Goal: Task Accomplishment & Management: Manage account settings

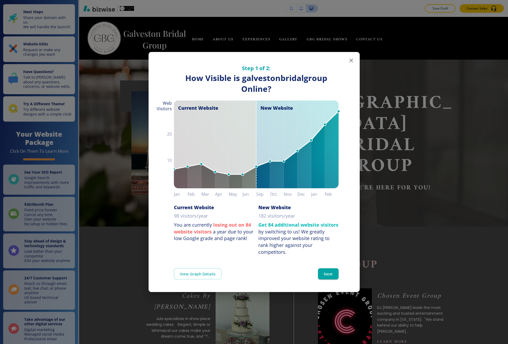
click at [132, 82] on div "Step 1 of 2: How Visible are You Online? How Visible is galvestonbridalgroup On…" at bounding box center [254, 172] width 508 height 344
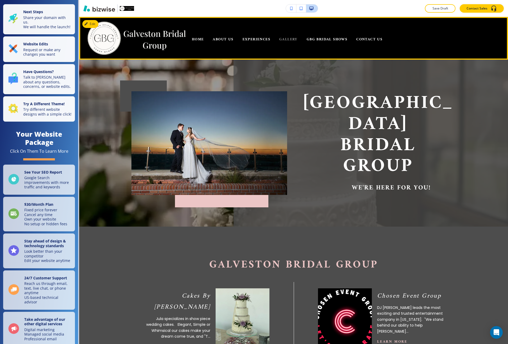
click at [290, 41] on span "GALLERY" at bounding box center [288, 39] width 18 height 7
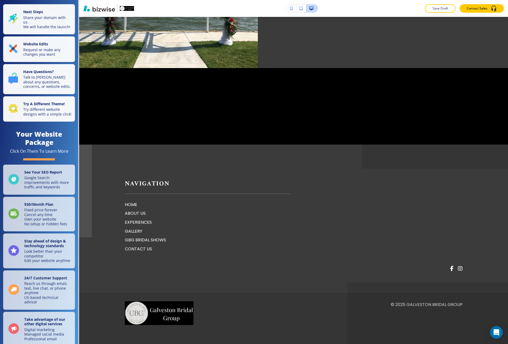
scroll to position [1167, 0]
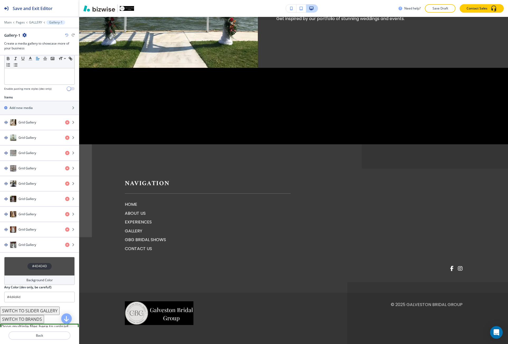
scroll to position [1028, 0]
click at [46, 267] on div "#4D4D4D" at bounding box center [39, 266] width 24 height 7
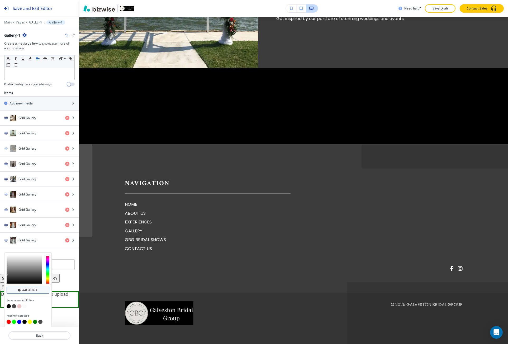
scroll to position [154, 0]
click at [9, 308] on button "button" at bounding box center [9, 306] width 4 height 4
type input "#000000"
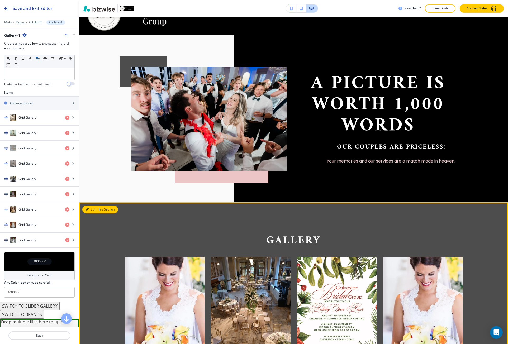
click at [91, 212] on button "Edit This Section" at bounding box center [100, 210] width 36 height 8
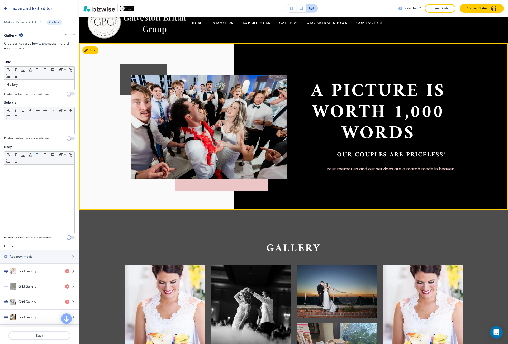
scroll to position [0, 0]
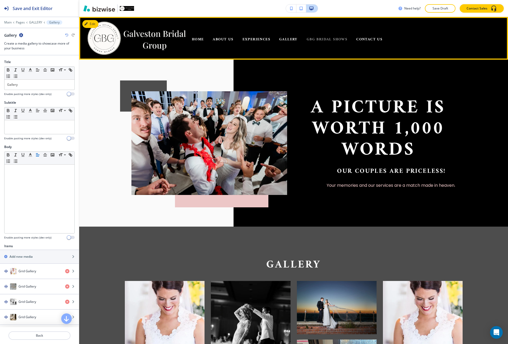
click at [323, 39] on span "GBG BRIDAL SHOWS" at bounding box center [327, 39] width 41 height 7
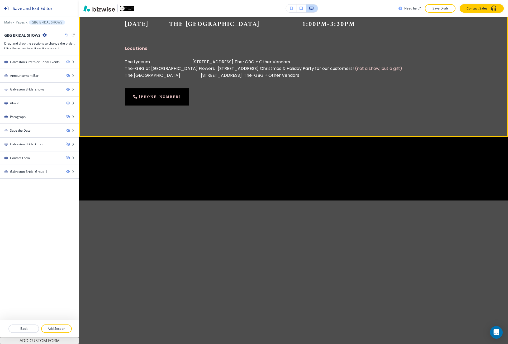
scroll to position [449, 0]
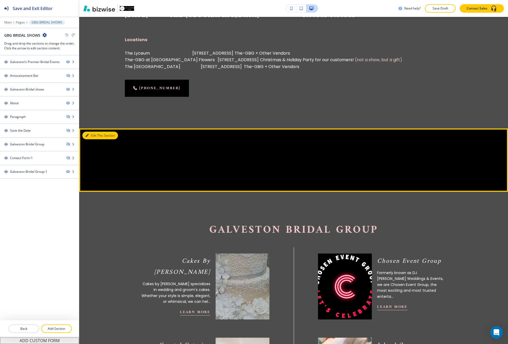
click at [89, 135] on button "Edit This Section" at bounding box center [100, 136] width 36 height 8
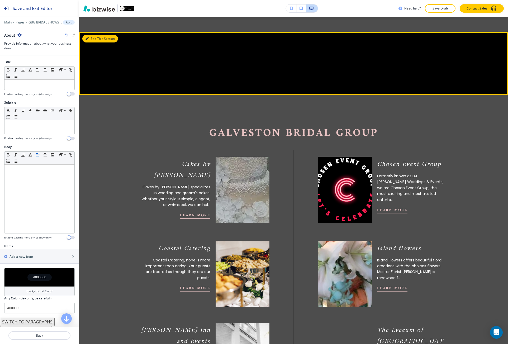
scroll to position [561, 0]
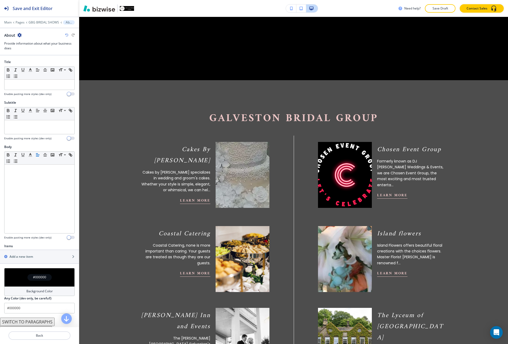
click at [20, 35] on icon "button" at bounding box center [19, 35] width 4 height 4
click at [29, 62] on p "Delete Section" at bounding box center [34, 62] width 27 height 5
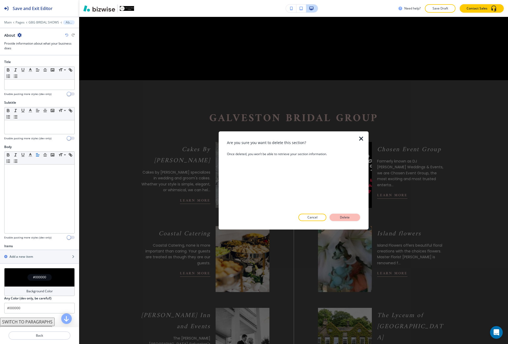
click at [340, 216] on p "Delete" at bounding box center [345, 217] width 13 height 5
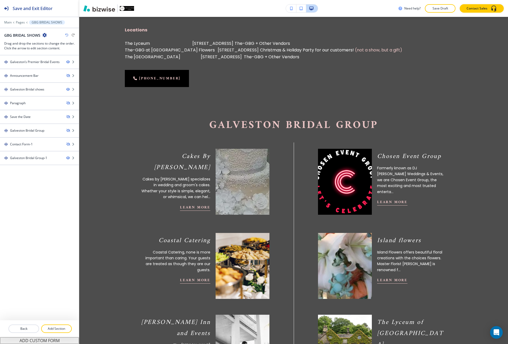
scroll to position [508, 0]
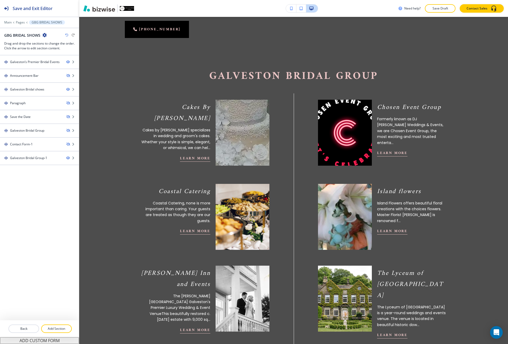
click at [361, 139] on img at bounding box center [344, 132] width 59 height 73
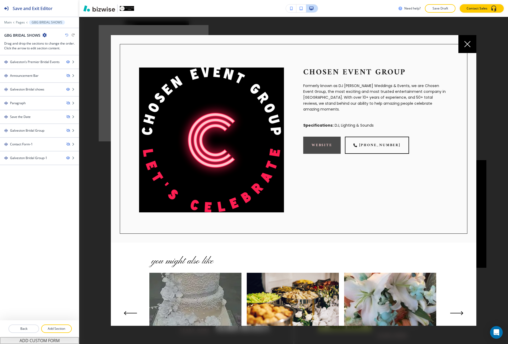
click at [327, 143] on link "website" at bounding box center [322, 145] width 38 height 17
click at [100, 46] on div at bounding box center [154, 83] width 110 height 116
click at [469, 49] on div at bounding box center [468, 44] width 18 height 18
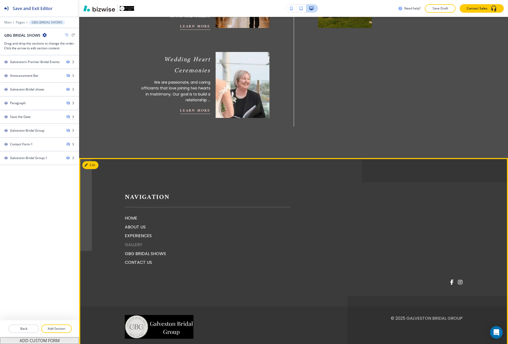
scroll to position [992, 0]
click at [140, 241] on p "GALLERY" at bounding box center [208, 244] width 166 height 7
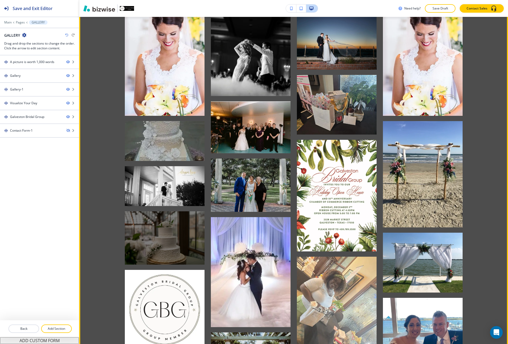
scroll to position [291, 0]
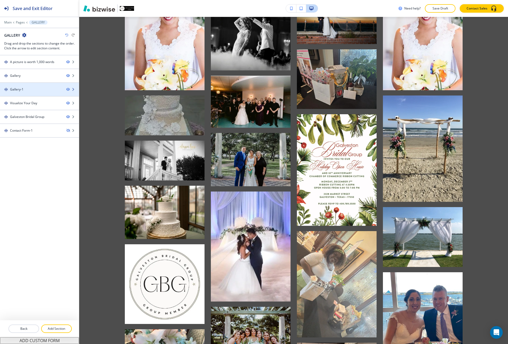
click at [31, 86] on div at bounding box center [39, 85] width 79 height 4
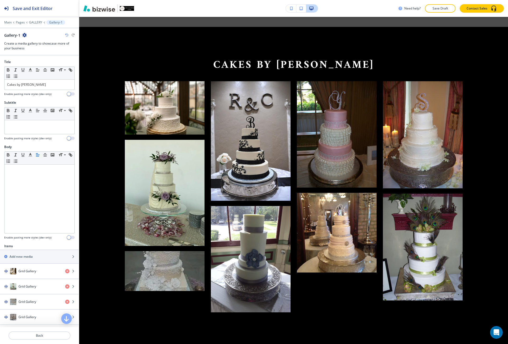
click at [25, 36] on icon "button" at bounding box center [24, 35] width 4 height 4
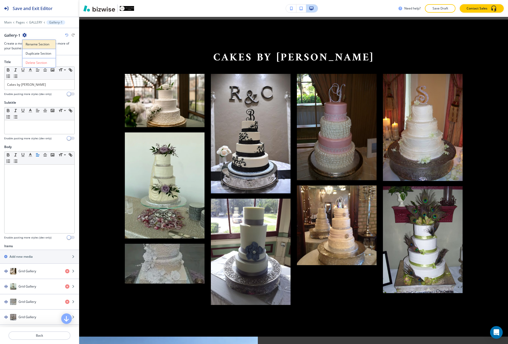
scroll to position [1202, 0]
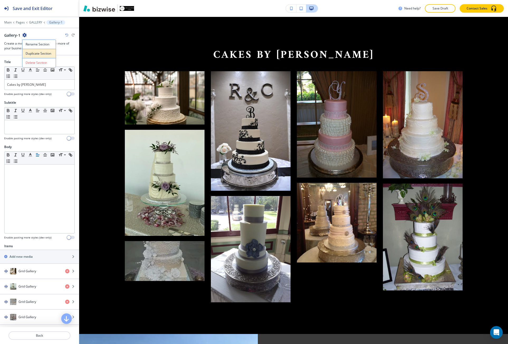
click at [32, 51] on button "Duplicate Section" at bounding box center [39, 53] width 34 height 9
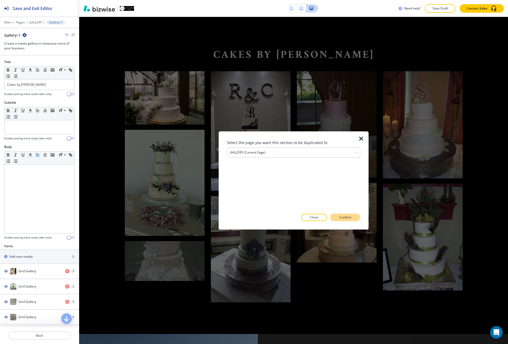
click at [339, 219] on button "Confirm" at bounding box center [346, 217] width 30 height 7
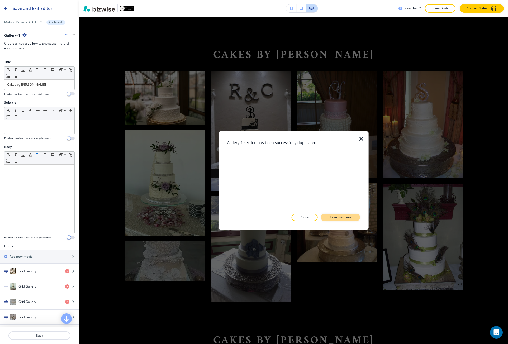
click at [339, 219] on p "Take me there" at bounding box center [340, 217] width 21 height 5
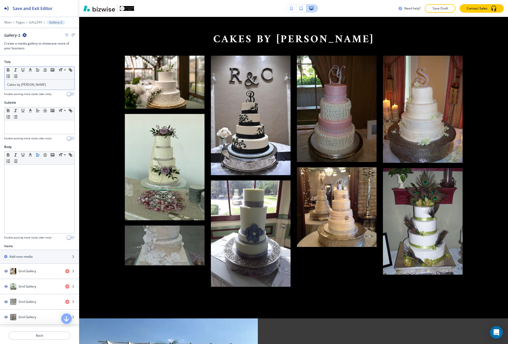
scroll to position [1504, 0]
click at [20, 85] on p "Cakes by [PERSON_NAME]" at bounding box center [39, 84] width 65 height 5
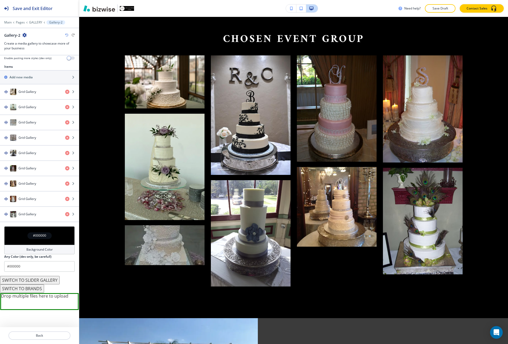
click at [31, 246] on div "Background Color" at bounding box center [39, 250] width 71 height 10
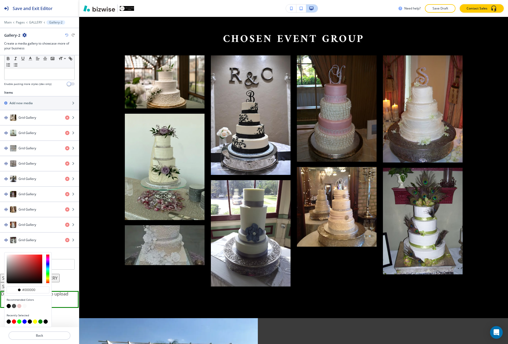
scroll to position [154, 0]
click at [13, 307] on button "button" at bounding box center [14, 306] width 4 height 4
type input "#4d4d4d"
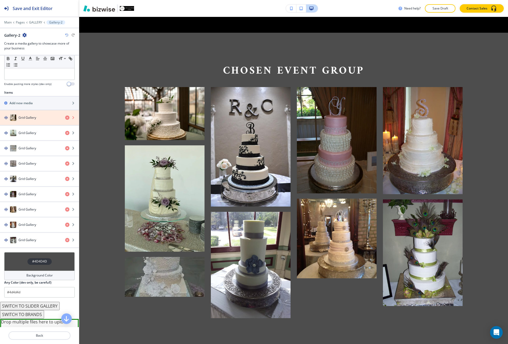
click at [65, 119] on icon "button" at bounding box center [67, 118] width 4 height 4
click at [65, 131] on icon "button" at bounding box center [67, 133] width 4 height 4
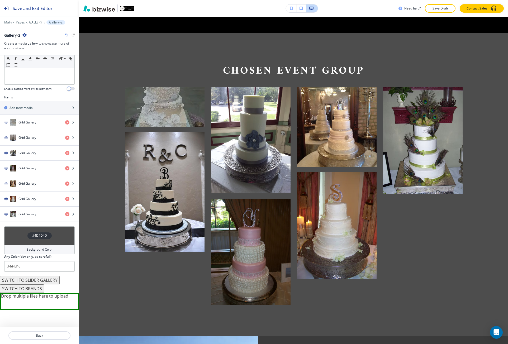
scroll to position [149, 0]
click at [62, 119] on div "Grid Gallery" at bounding box center [39, 122] width 79 height 6
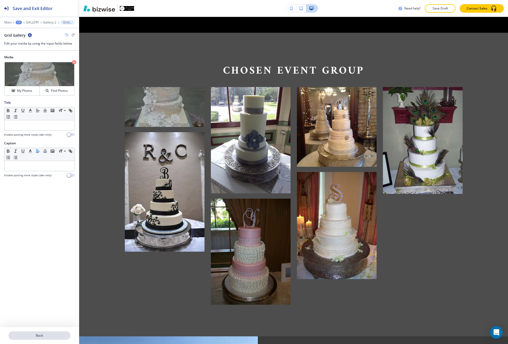
click at [46, 335] on p "Back" at bounding box center [39, 336] width 61 height 5
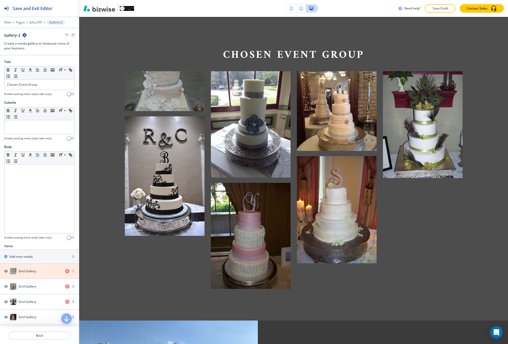
click at [65, 272] on icon "button" at bounding box center [67, 271] width 4 height 4
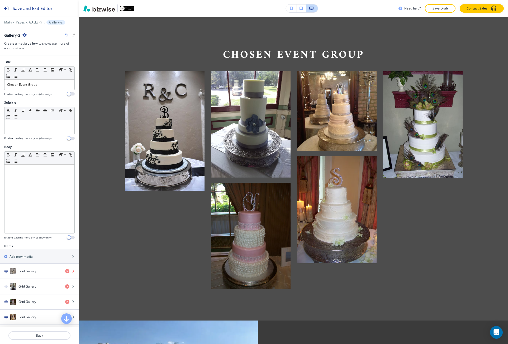
click at [65, 272] on icon "button" at bounding box center [67, 271] width 4 height 4
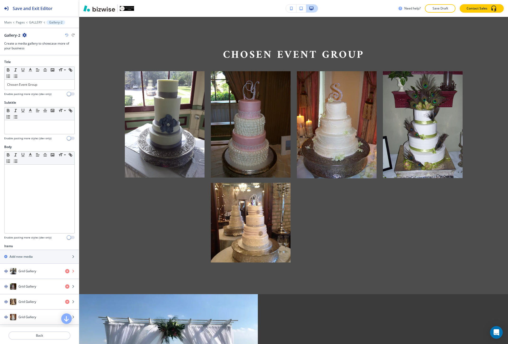
click at [65, 272] on icon "button" at bounding box center [67, 271] width 4 height 4
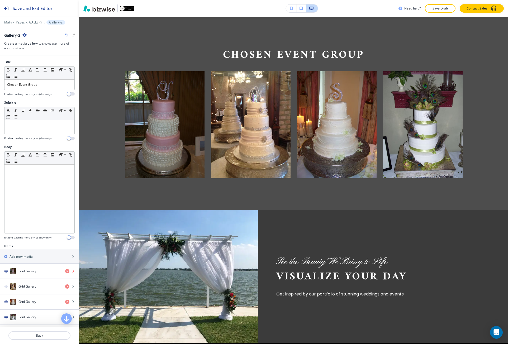
click at [65, 272] on icon "button" at bounding box center [67, 271] width 4 height 4
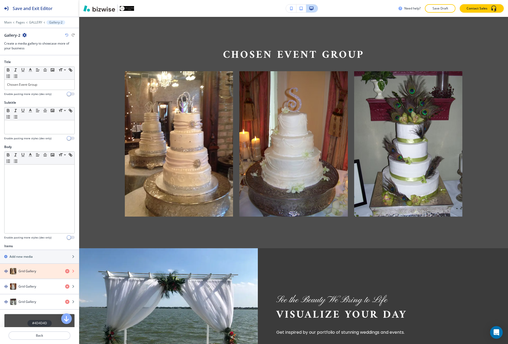
click at [65, 272] on icon "button" at bounding box center [67, 271] width 4 height 4
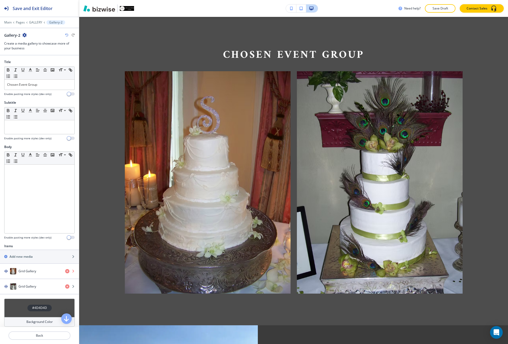
click at [65, 272] on icon "button" at bounding box center [67, 271] width 4 height 4
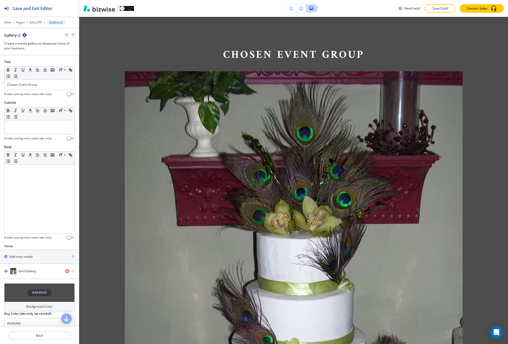
click at [65, 272] on icon "button" at bounding box center [67, 271] width 4 height 4
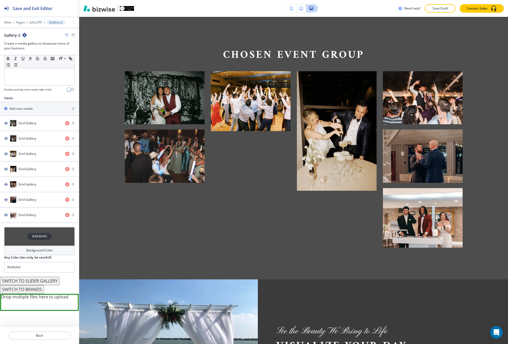
scroll to position [149, 0]
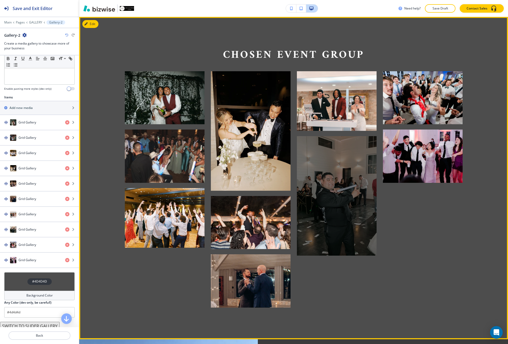
click at [354, 189] on div at bounding box center [337, 196] width 80 height 120
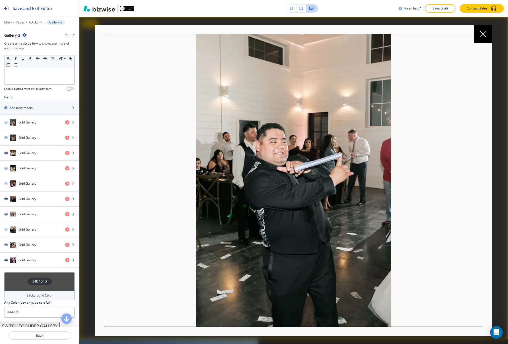
click at [87, 195] on div at bounding box center [293, 181] width 429 height 328
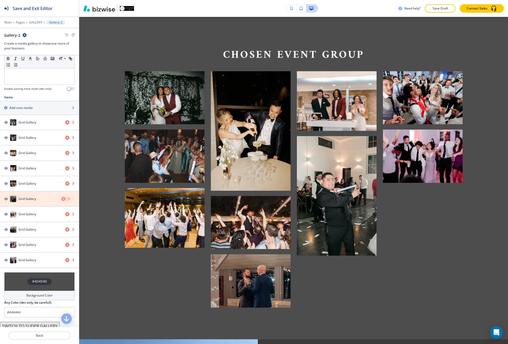
click at [65, 199] on icon "button" at bounding box center [67, 199] width 4 height 4
click at [65, 201] on icon "button" at bounding box center [67, 199] width 4 height 4
click at [65, 200] on icon "button" at bounding box center [67, 199] width 4 height 4
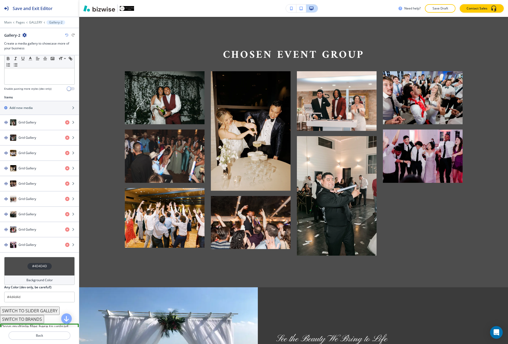
click at [66, 35] on icon "button" at bounding box center [66, 35] width 3 height 3
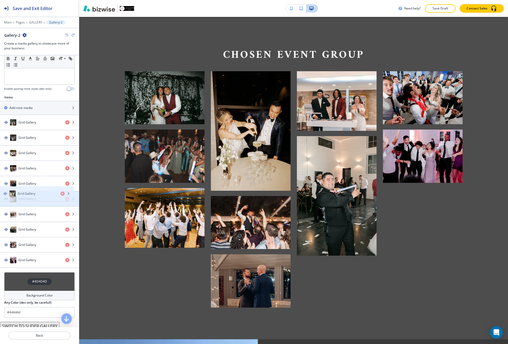
drag, startPoint x: 32, startPoint y: 170, endPoint x: 31, endPoint y: 204, distance: 34.4
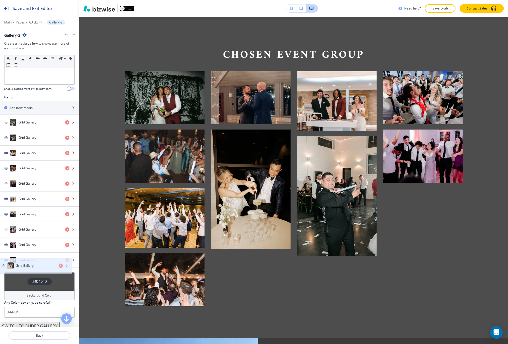
drag, startPoint x: 31, startPoint y: 202, endPoint x: 28, endPoint y: 267, distance: 64.8
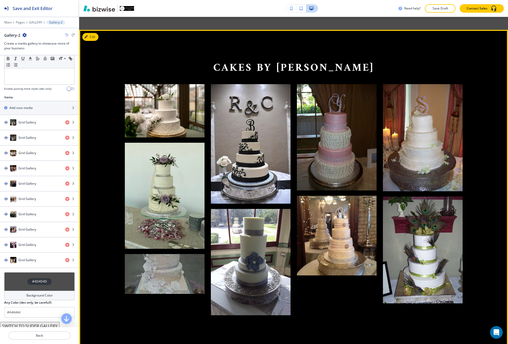
scroll to position [1176, 0]
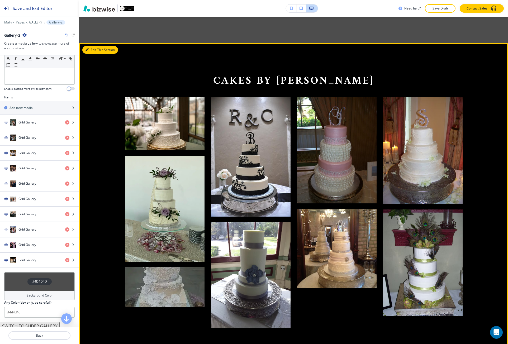
click at [92, 53] on button "Edit This Section" at bounding box center [100, 50] width 36 height 8
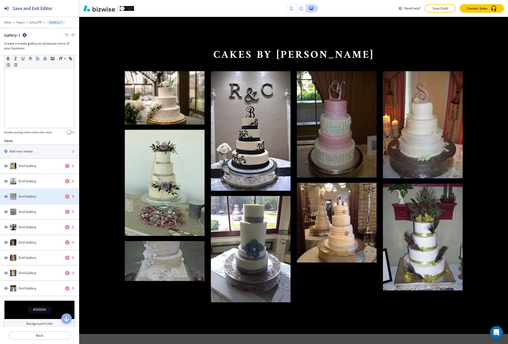
scroll to position [106, 0]
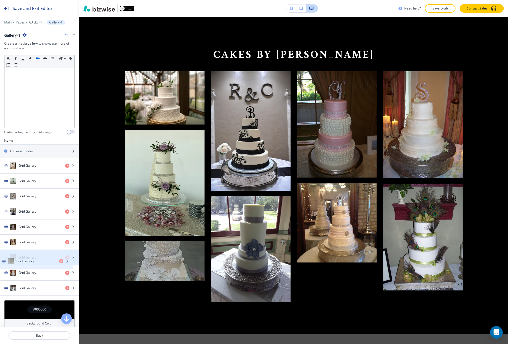
drag, startPoint x: 32, startPoint y: 198, endPoint x: 30, endPoint y: 263, distance: 65.0
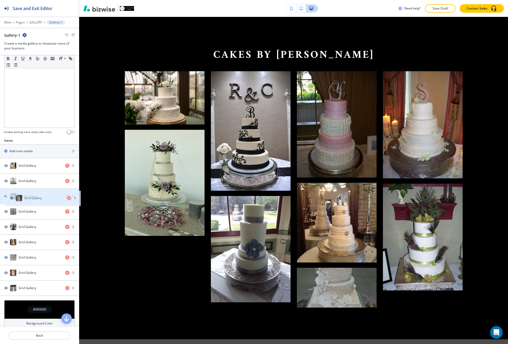
drag, startPoint x: 32, startPoint y: 230, endPoint x: 38, endPoint y: 201, distance: 29.4
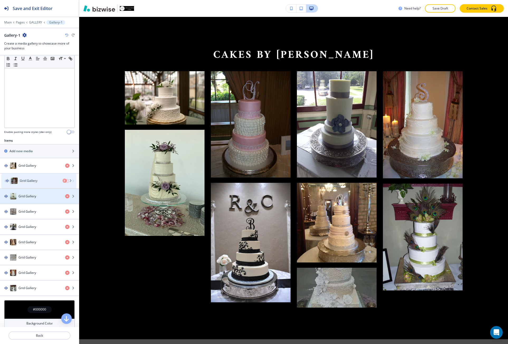
drag, startPoint x: 38, startPoint y: 201, endPoint x: 40, endPoint y: 183, distance: 17.5
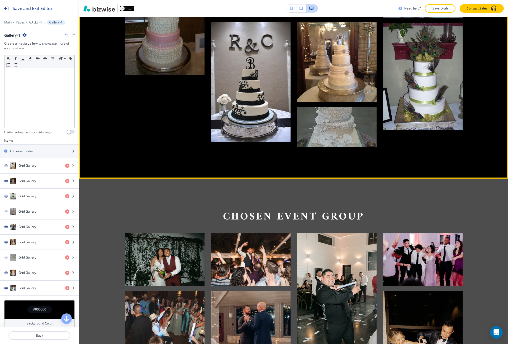
scroll to position [1493, 0]
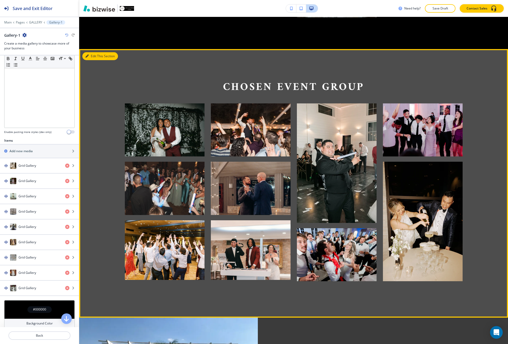
click at [92, 57] on button "Edit This Section" at bounding box center [100, 56] width 36 height 8
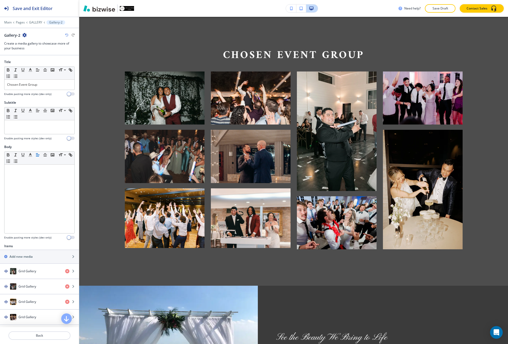
scroll to position [1525, 0]
click at [24, 36] on icon "button" at bounding box center [24, 35] width 4 height 4
click at [29, 55] on p "Duplicate Section" at bounding box center [39, 53] width 27 height 5
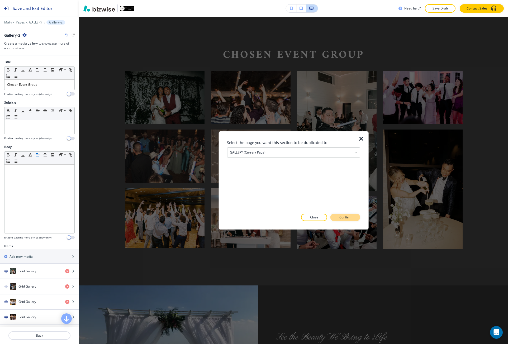
click at [339, 219] on button "Confirm" at bounding box center [346, 217] width 30 height 7
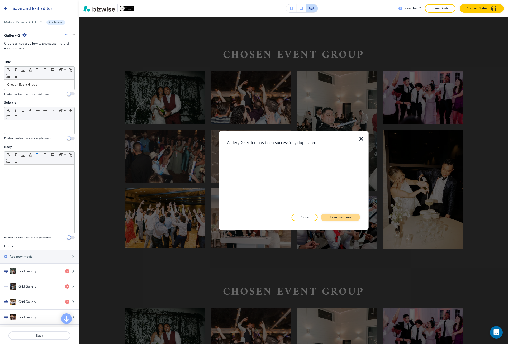
click at [333, 219] on p "Take me there" at bounding box center [340, 217] width 21 height 5
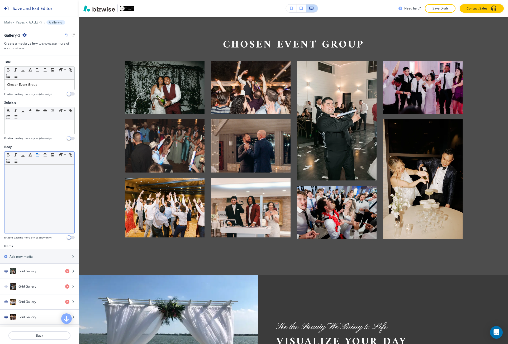
scroll to position [1778, 0]
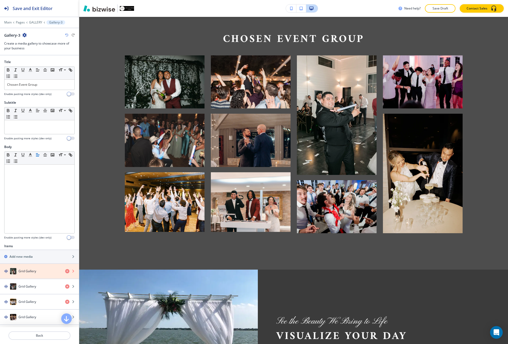
click at [65, 272] on icon "button" at bounding box center [67, 271] width 4 height 4
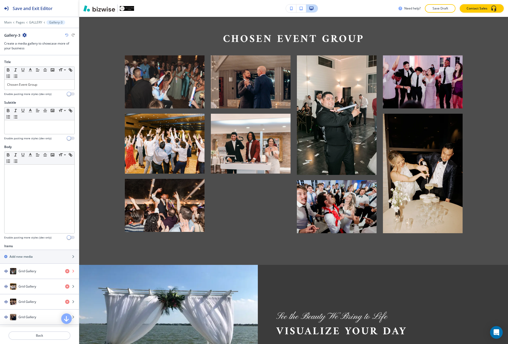
click at [65, 272] on icon "button" at bounding box center [67, 271] width 4 height 4
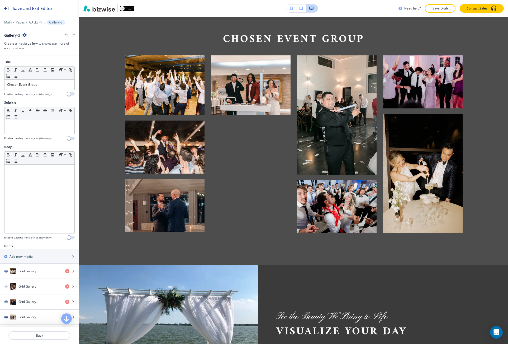
click at [65, 272] on icon "button" at bounding box center [67, 271] width 4 height 4
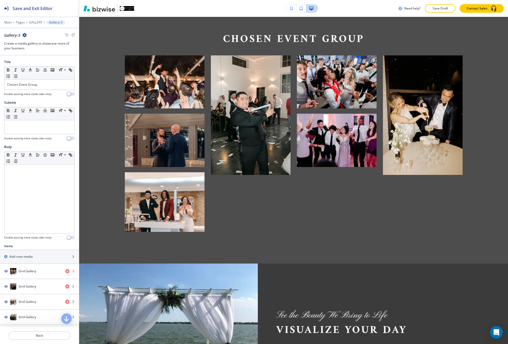
click at [65, 272] on icon "button" at bounding box center [67, 271] width 4 height 4
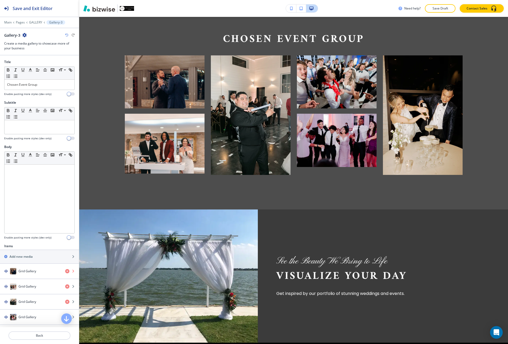
click at [65, 272] on icon "button" at bounding box center [67, 271] width 4 height 4
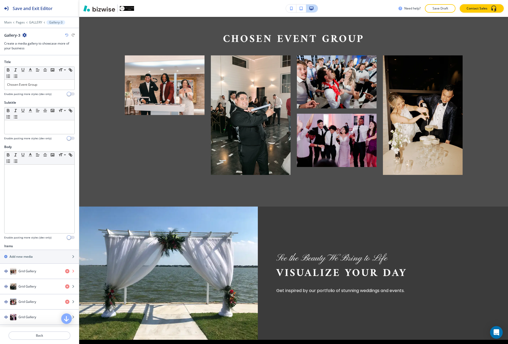
click at [65, 272] on icon "button" at bounding box center [67, 271] width 4 height 4
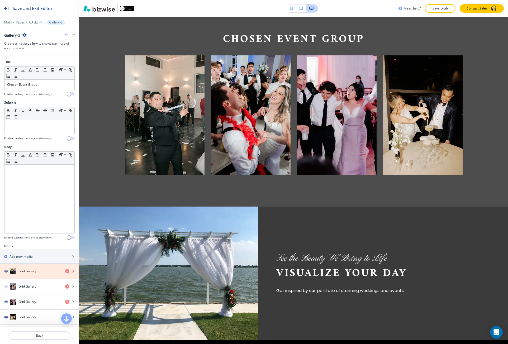
click at [65, 272] on icon "button" at bounding box center [67, 271] width 4 height 4
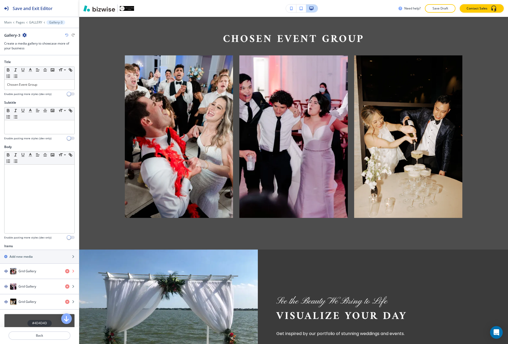
click at [65, 272] on icon "button" at bounding box center [67, 271] width 4 height 4
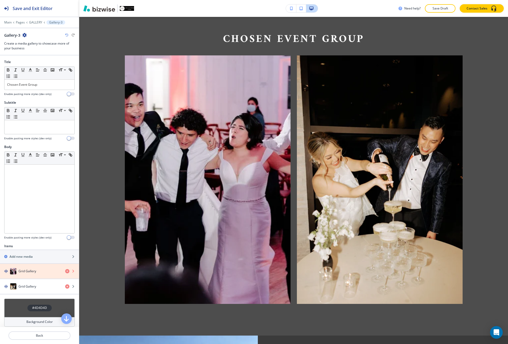
click at [65, 272] on icon "button" at bounding box center [67, 271] width 4 height 4
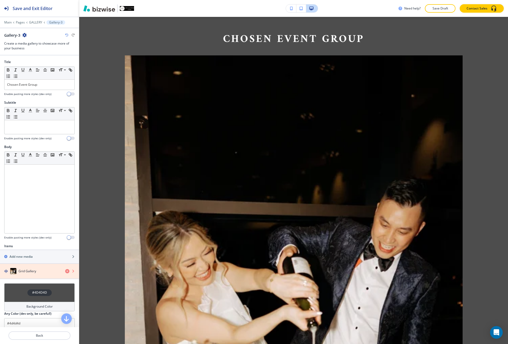
click at [65, 272] on icon "button" at bounding box center [67, 271] width 4 height 4
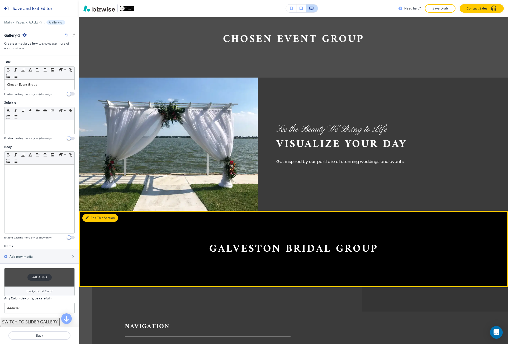
click at [88, 219] on icon "button" at bounding box center [87, 218] width 3 height 3
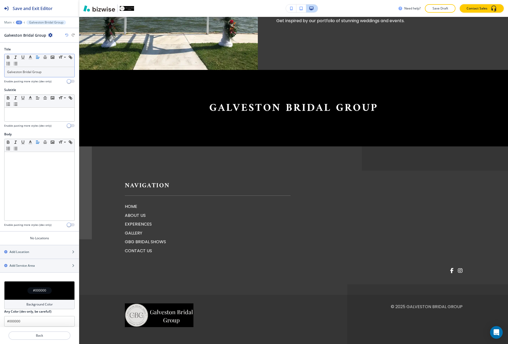
scroll to position [1921, 0]
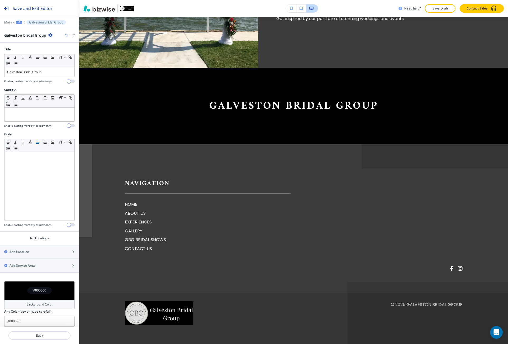
click at [49, 37] on button "button" at bounding box center [50, 35] width 4 height 4
click at [21, 23] on div "+2" at bounding box center [19, 23] width 6 height 4
click at [31, 40] on p "GALLERY" at bounding box center [32, 40] width 27 height 5
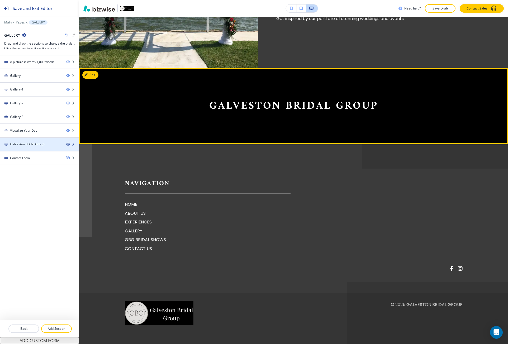
click at [68, 144] on icon "button" at bounding box center [67, 144] width 3 height 3
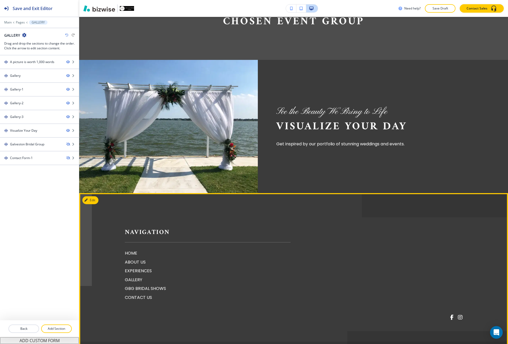
scroll to position [1792, 0]
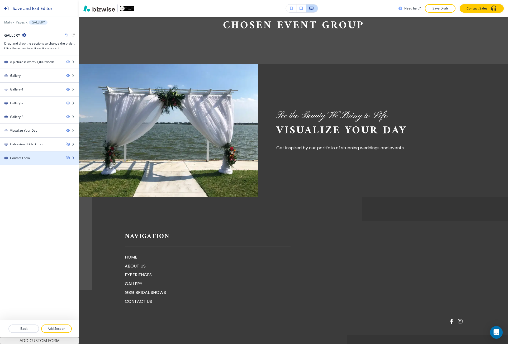
click at [43, 153] on div at bounding box center [39, 154] width 79 height 4
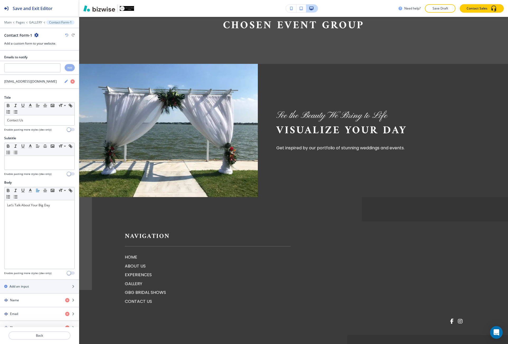
click at [38, 20] on div at bounding box center [39, 18] width 79 height 3
click at [35, 22] on p "GALLERY" at bounding box center [35, 23] width 13 height 4
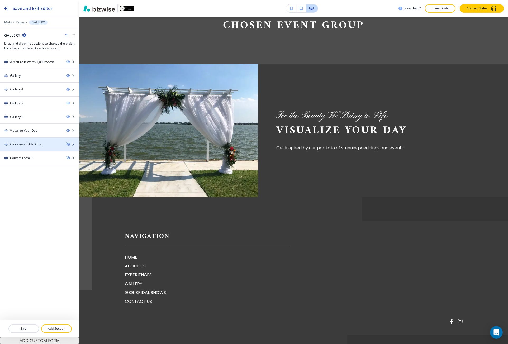
click at [48, 140] on div at bounding box center [39, 140] width 79 height 4
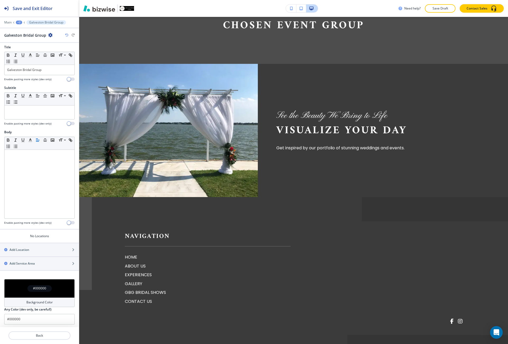
scroll to position [4, 0]
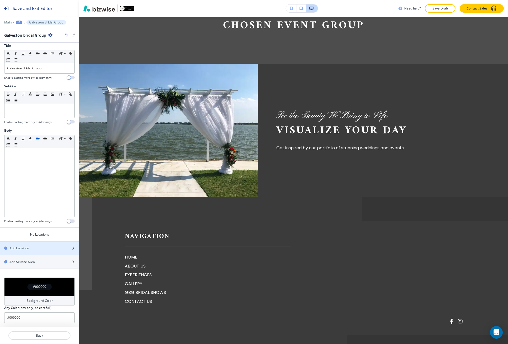
click at [48, 243] on div "button" at bounding box center [39, 244] width 79 height 4
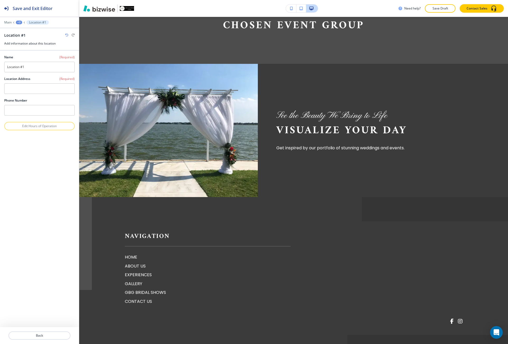
click at [66, 34] on icon "button" at bounding box center [66, 35] width 3 height 3
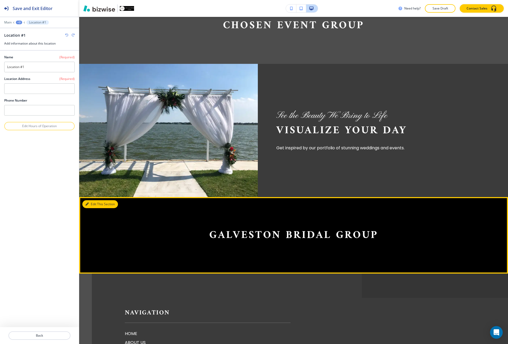
click at [97, 205] on button "Edit This Section" at bounding box center [100, 204] width 36 height 8
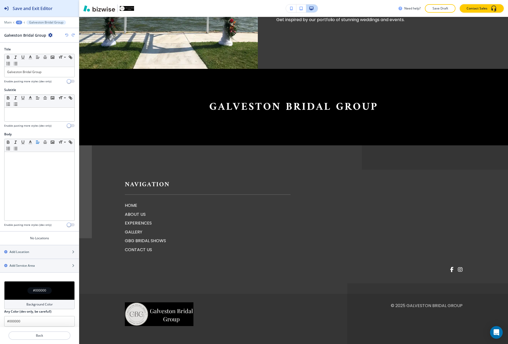
scroll to position [1921, 0]
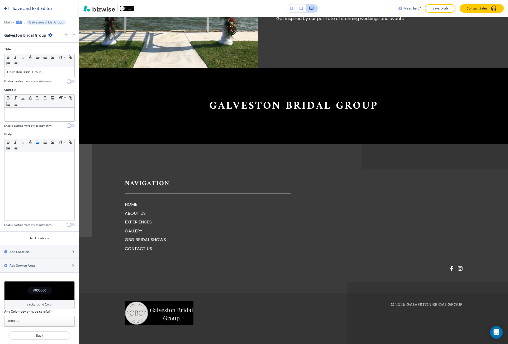
click at [20, 21] on div "+2" at bounding box center [19, 23] width 6 height 4
click at [34, 39] on p "GALLERY" at bounding box center [32, 40] width 27 height 5
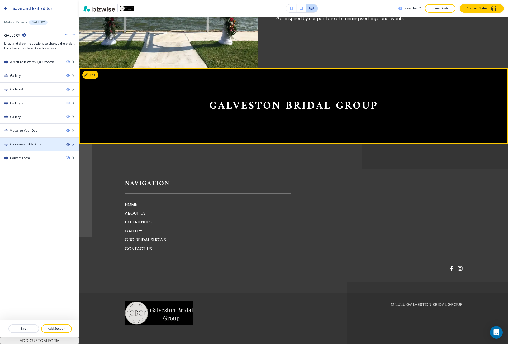
click at [67, 144] on icon "button" at bounding box center [67, 144] width 3 height 3
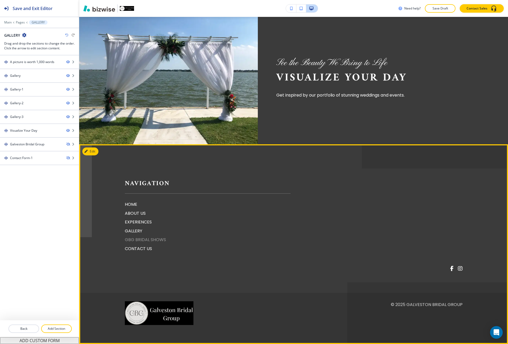
click at [132, 238] on p "GBG BRIDAL SHOWS" at bounding box center [208, 240] width 166 height 7
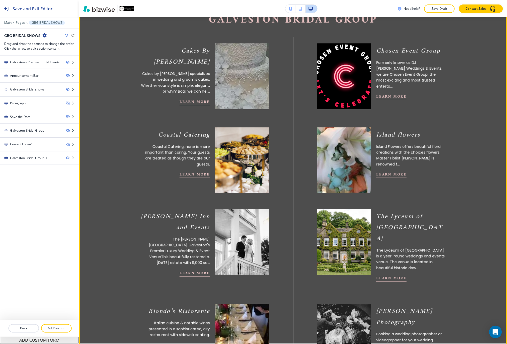
scroll to position [555, 0]
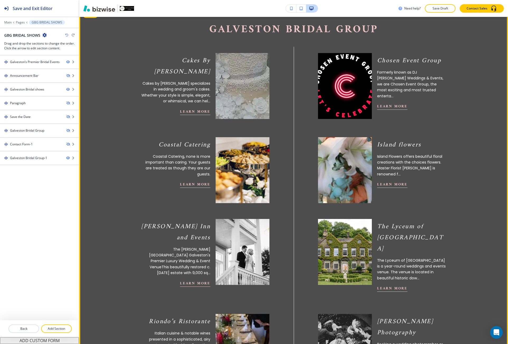
click at [217, 170] on img at bounding box center [242, 170] width 59 height 73
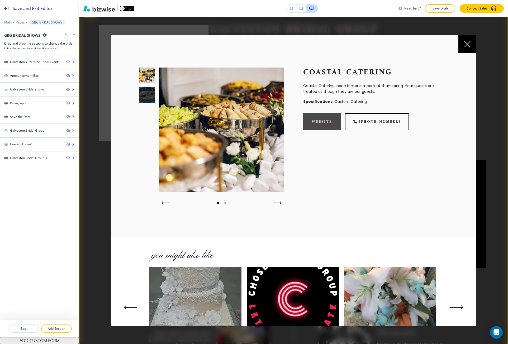
click at [309, 120] on link "website" at bounding box center [322, 121] width 38 height 17
click at [284, 201] on div "Coastal Catering Coastal Catering, none is more important than caring. Your gue…" at bounding box center [366, 127] width 164 height 158
click at [278, 200] on button "button" at bounding box center [278, 202] width 13 height 7
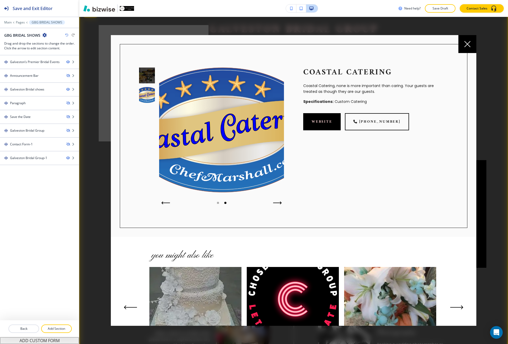
click at [90, 165] on div at bounding box center [293, 181] width 429 height 328
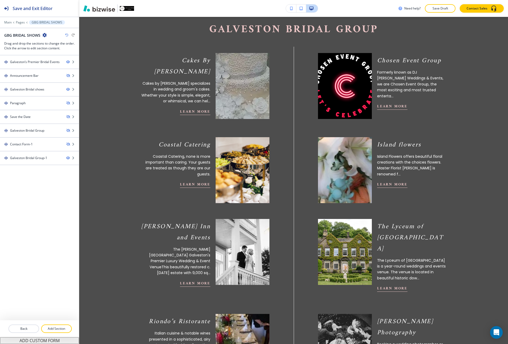
click at [340, 164] on img at bounding box center [344, 170] width 59 height 73
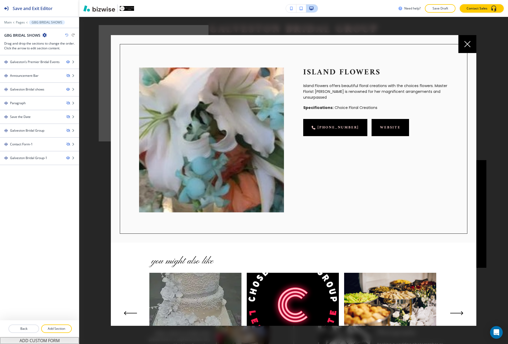
click at [374, 123] on link "website" at bounding box center [391, 127] width 38 height 17
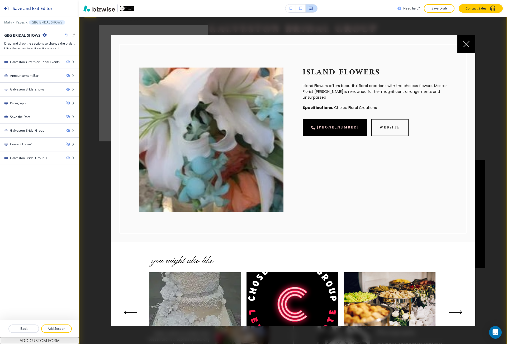
click at [464, 44] on icon at bounding box center [467, 44] width 6 height 6
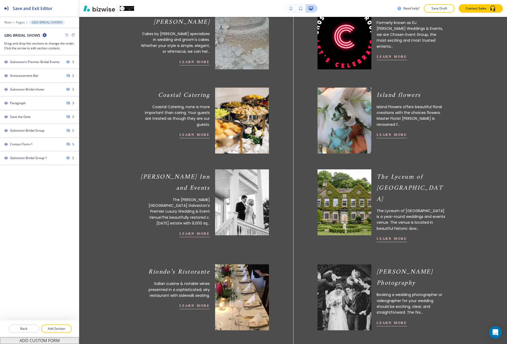
scroll to position [608, 0]
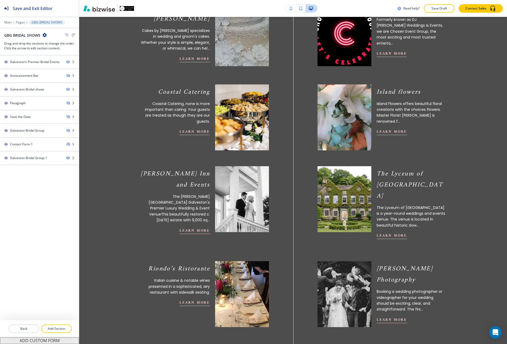
click at [225, 194] on img at bounding box center [241, 199] width 59 height 73
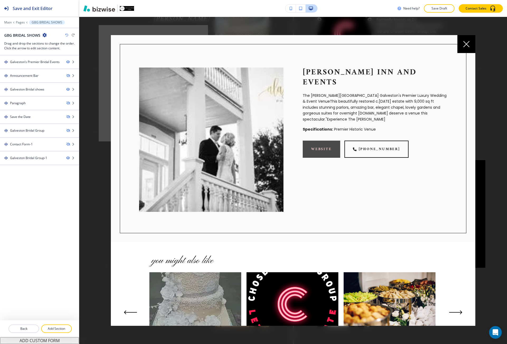
click at [332, 141] on link "website" at bounding box center [322, 149] width 38 height 17
click at [465, 46] on icon at bounding box center [467, 44] width 6 height 6
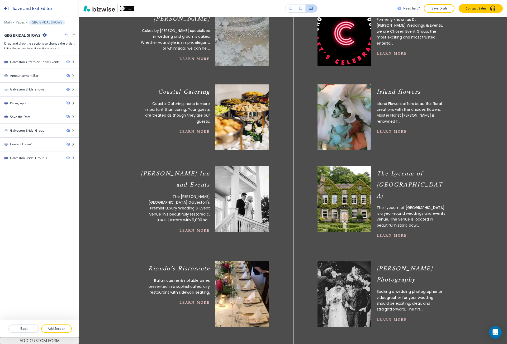
click at [377, 205] on p "The Lyceum of [GEOGRAPHIC_DATA] is a year-round weddings and events venue. The …" at bounding box center [412, 217] width 70 height 24
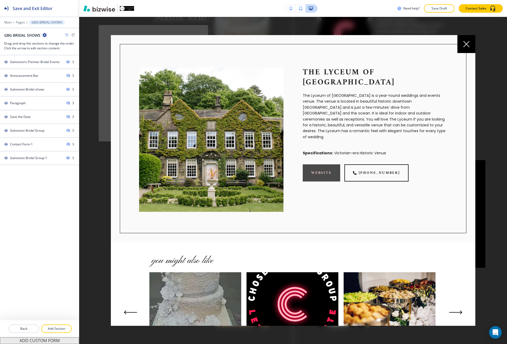
click at [318, 165] on link "website" at bounding box center [322, 173] width 38 height 17
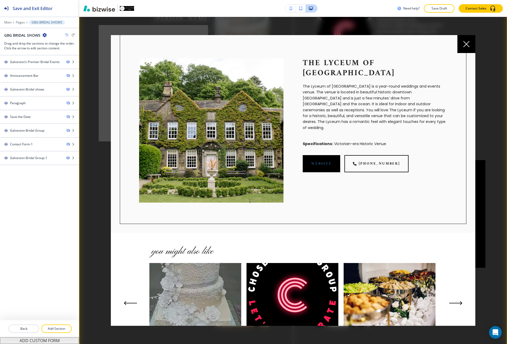
scroll to position [37, 0]
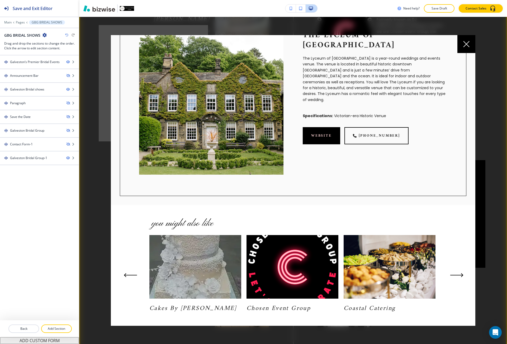
click at [458, 272] on button "Next Slide" at bounding box center [457, 275] width 17 height 8
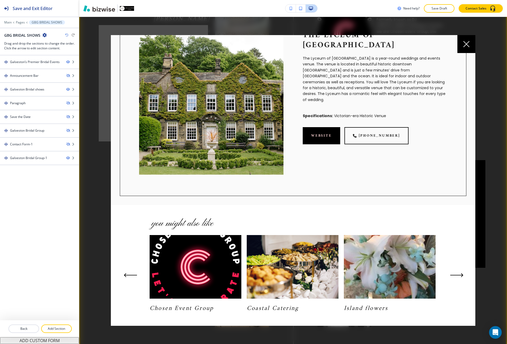
click at [458, 273] on icon "Next Slide" at bounding box center [457, 275] width 13 height 4
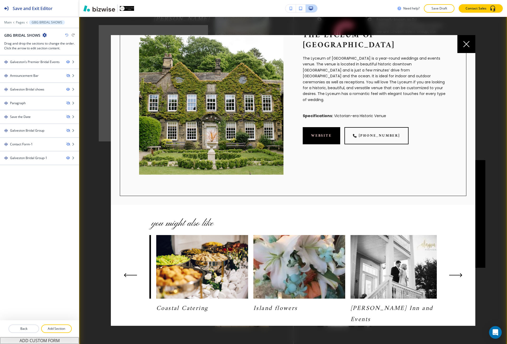
click at [463, 53] on div at bounding box center [467, 44] width 18 height 18
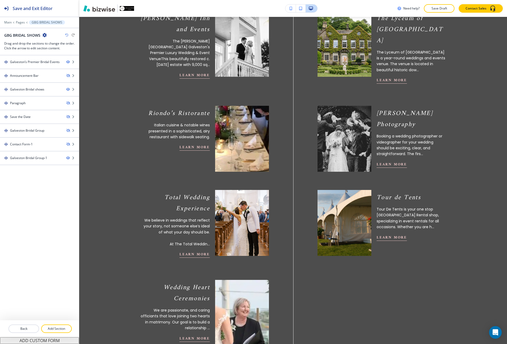
scroll to position [766, 0]
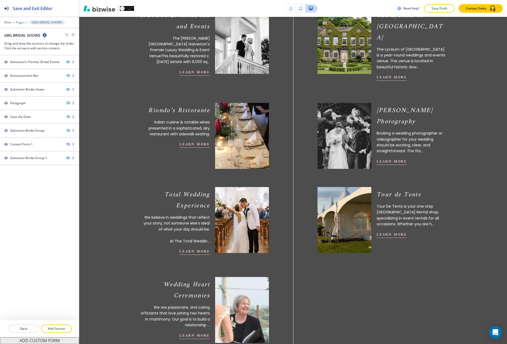
click at [231, 111] on img at bounding box center [241, 136] width 59 height 73
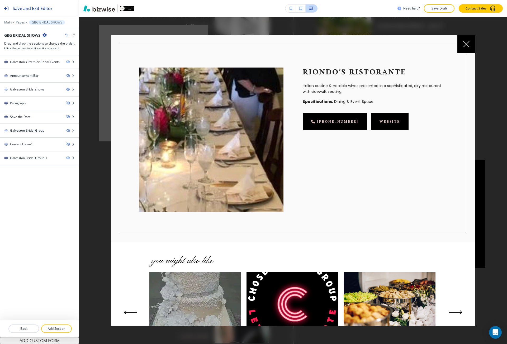
click at [371, 120] on link "website" at bounding box center [390, 121] width 38 height 17
click at [467, 48] on div at bounding box center [467, 44] width 18 height 18
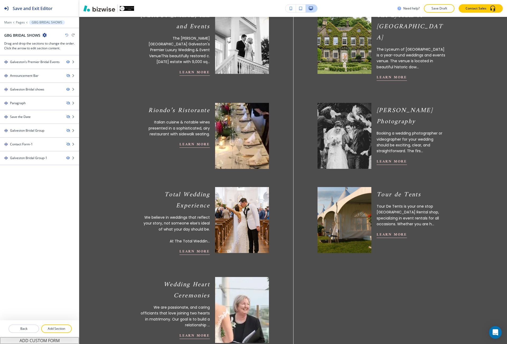
click at [358, 150] on img at bounding box center [344, 136] width 59 height 73
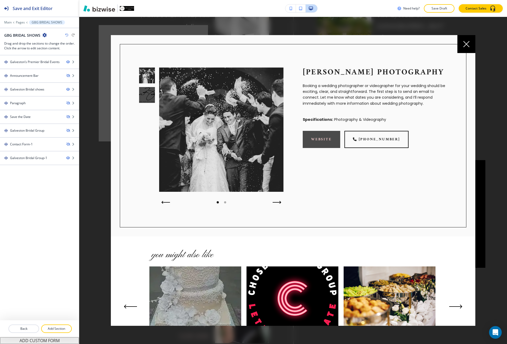
click at [333, 142] on link "website" at bounding box center [322, 139] width 38 height 17
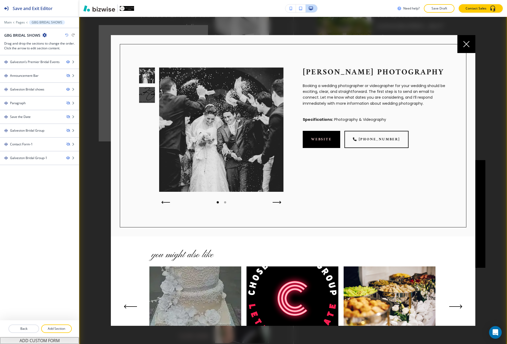
click at [466, 41] on div at bounding box center [467, 44] width 18 height 18
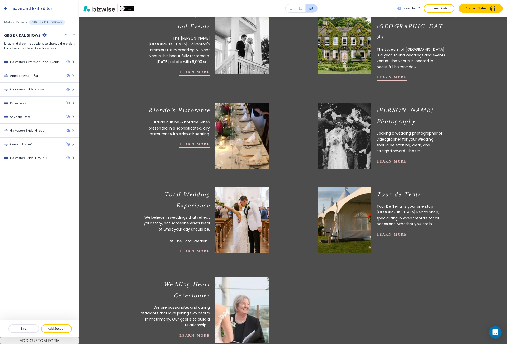
click at [225, 235] on img at bounding box center [241, 220] width 59 height 73
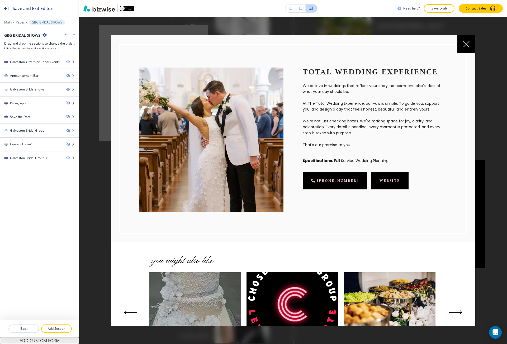
click at [371, 175] on link "website" at bounding box center [390, 180] width 38 height 17
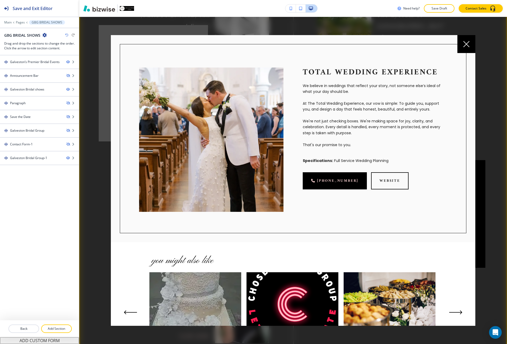
click at [467, 45] on icon at bounding box center [467, 44] width 6 height 6
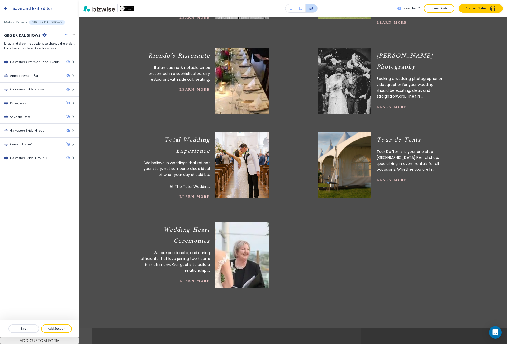
scroll to position [845, 0]
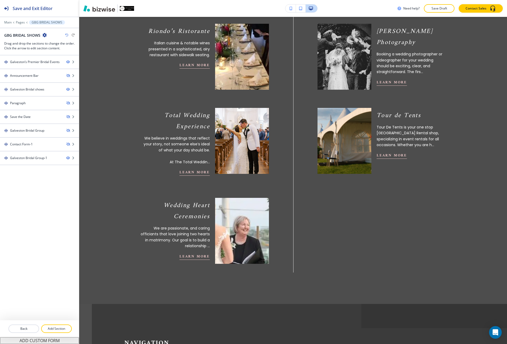
click at [343, 151] on img at bounding box center [344, 141] width 59 height 73
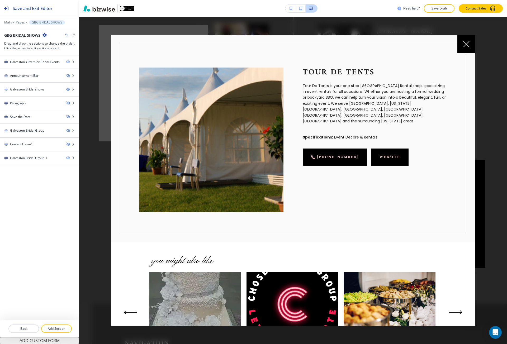
click at [371, 150] on link "website" at bounding box center [390, 157] width 38 height 17
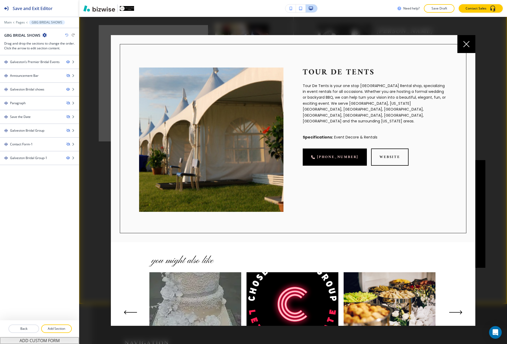
click at [468, 38] on div at bounding box center [467, 44] width 18 height 18
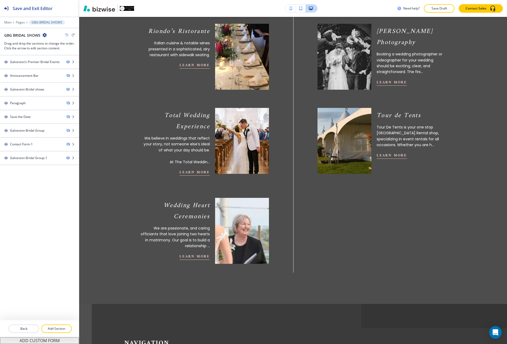
click at [216, 208] on img at bounding box center [241, 231] width 59 height 73
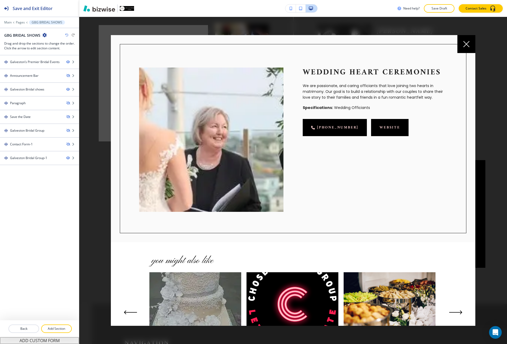
click at [383, 129] on link "website" at bounding box center [390, 127] width 38 height 17
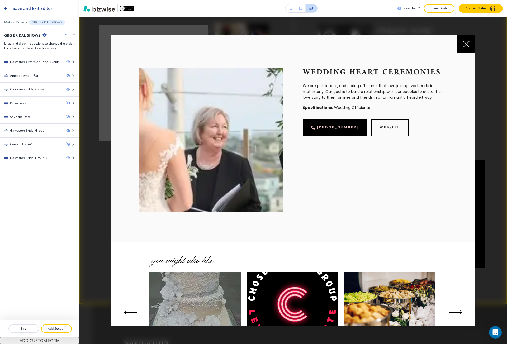
click at [20, 20] on div at bounding box center [39, 18] width 79 height 3
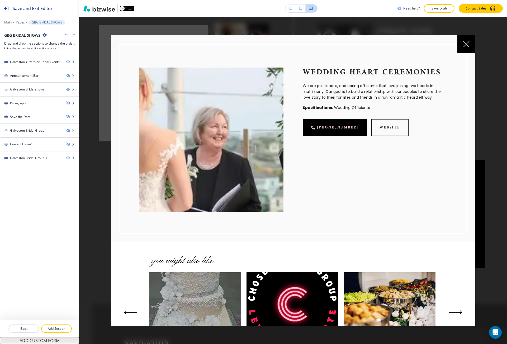
click at [20, 20] on div at bounding box center [39, 18] width 79 height 3
click at [17, 22] on p "Pages" at bounding box center [20, 23] width 9 height 4
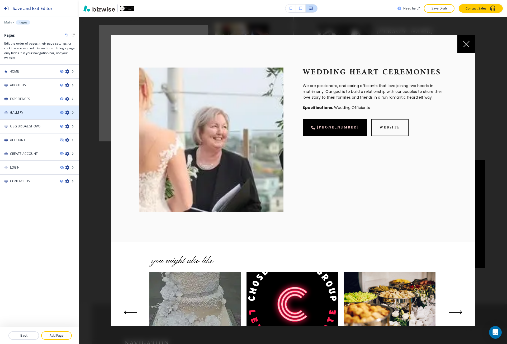
click at [23, 112] on h4 "GALLERY" at bounding box center [16, 112] width 13 height 5
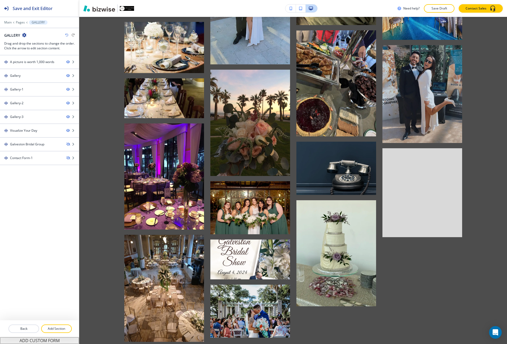
scroll to position [0, 0]
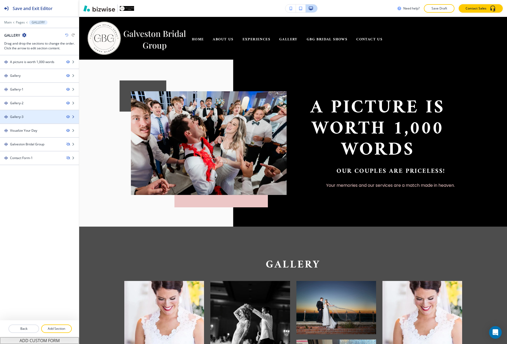
click at [31, 120] on div at bounding box center [39, 121] width 79 height 4
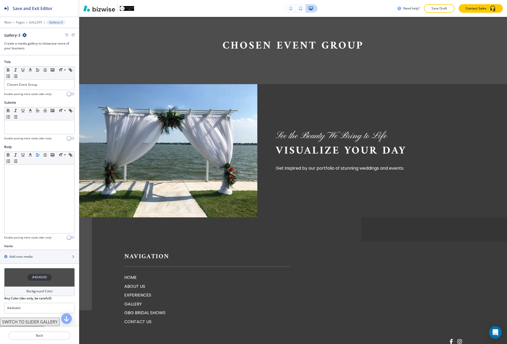
scroll to position [1778, 0]
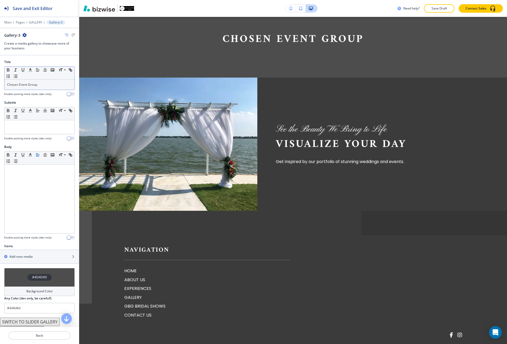
click at [39, 84] on p "Chosen Event Group" at bounding box center [39, 84] width 65 height 5
click at [34, 282] on div "#4D4D4D" at bounding box center [39, 277] width 71 height 18
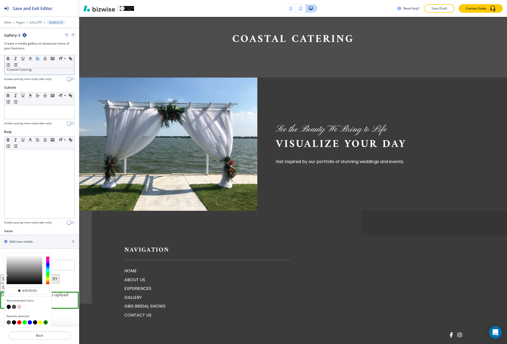
scroll to position [16, 0]
click at [9, 306] on button "button" at bounding box center [9, 306] width 4 height 4
type input "#000000"
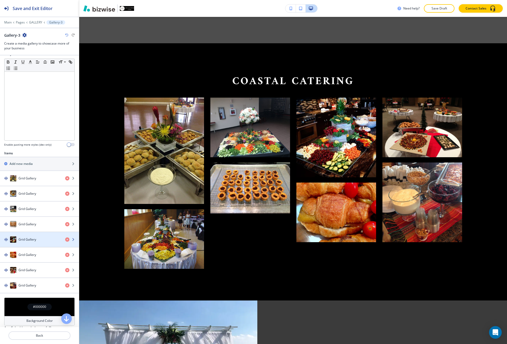
scroll to position [95, 0]
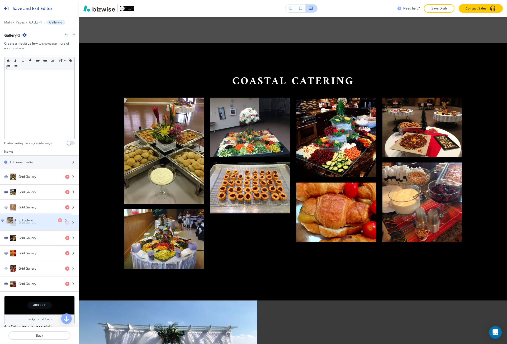
drag, startPoint x: 35, startPoint y: 197, endPoint x: 31, endPoint y: 227, distance: 30.0
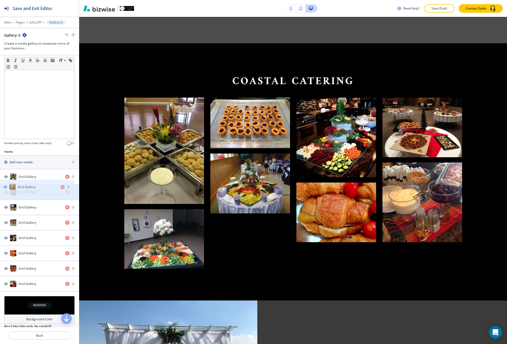
drag, startPoint x: 31, startPoint y: 211, endPoint x: 30, endPoint y: 191, distance: 20.4
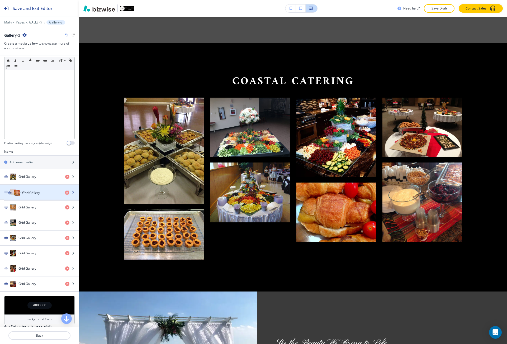
drag, startPoint x: 32, startPoint y: 252, endPoint x: 36, endPoint y: 191, distance: 60.6
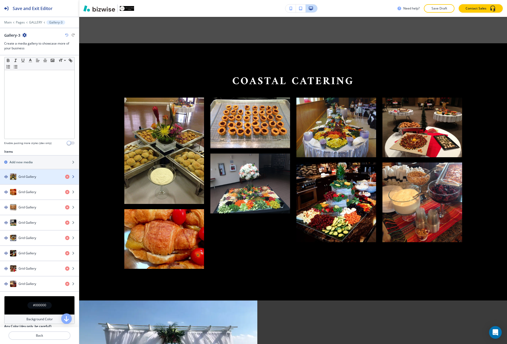
click at [37, 180] on div "button" at bounding box center [39, 182] width 79 height 4
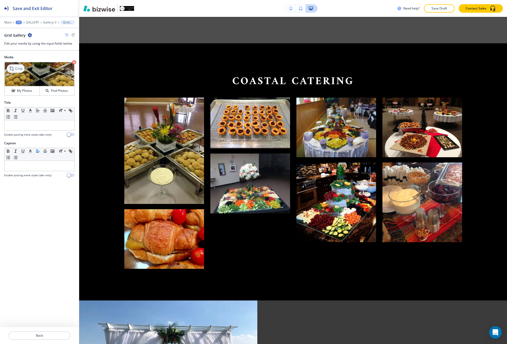
click at [19, 65] on div "Crop" at bounding box center [16, 68] width 18 height 8
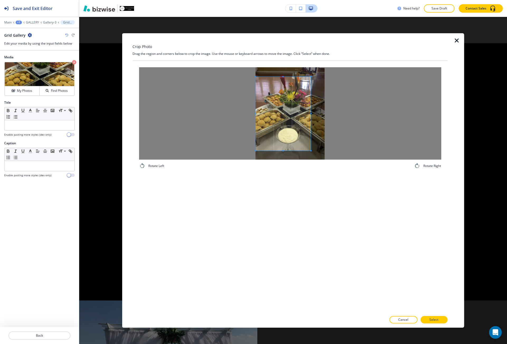
click at [280, 108] on span at bounding box center [282, 114] width 55 height 74
click at [340, 116] on div at bounding box center [290, 113] width 302 height 92
click at [431, 322] on p "Select" at bounding box center [434, 320] width 9 height 5
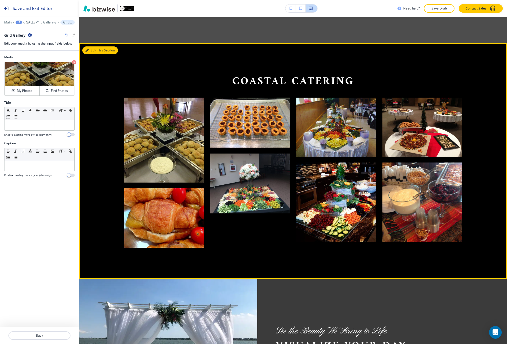
click at [92, 50] on button "Edit This Section" at bounding box center [100, 50] width 36 height 8
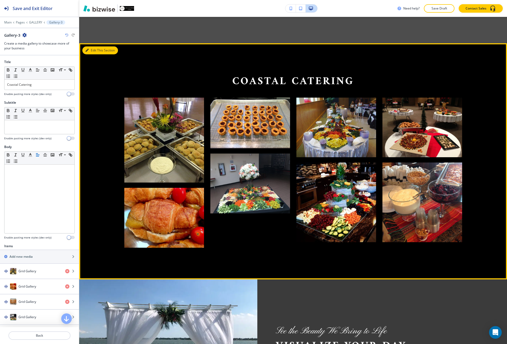
scroll to position [1794, 0]
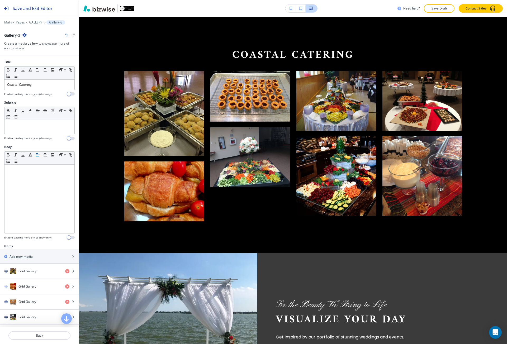
click at [26, 36] on icon "button" at bounding box center [24, 35] width 4 height 4
click at [34, 52] on p "Duplicate Section" at bounding box center [39, 53] width 27 height 5
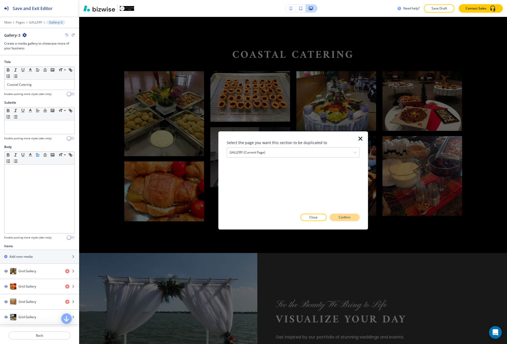
click at [351, 214] on button "Confirm" at bounding box center [345, 217] width 30 height 7
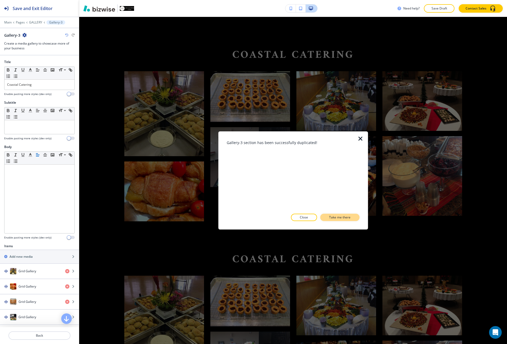
click at [346, 221] on button "Take me there" at bounding box center [339, 217] width 39 height 7
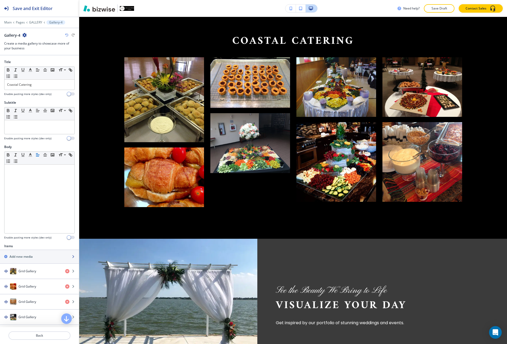
scroll to position [2015, 0]
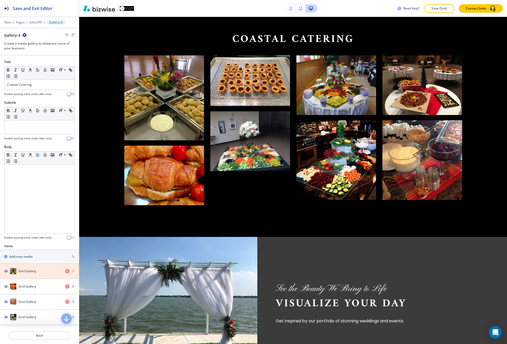
click at [65, 271] on icon "button" at bounding box center [67, 271] width 4 height 4
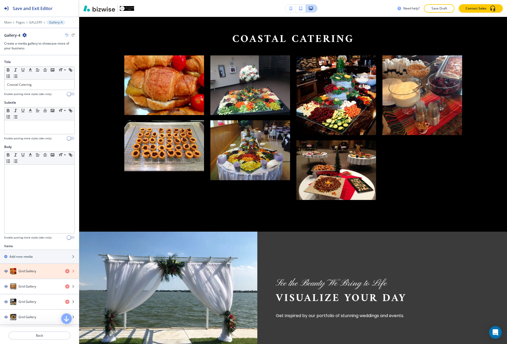
click at [65, 271] on icon "button" at bounding box center [67, 271] width 4 height 4
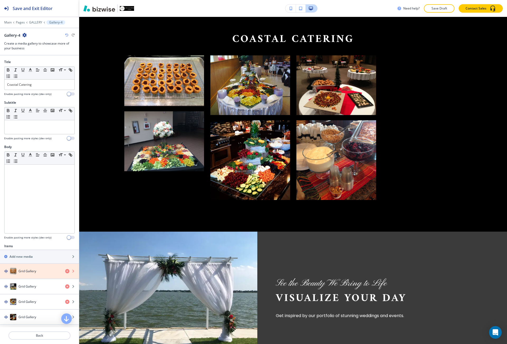
click at [65, 271] on icon "button" at bounding box center [67, 271] width 4 height 4
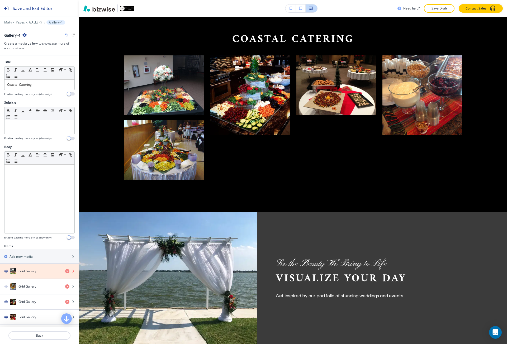
click at [65, 271] on icon "button" at bounding box center [67, 271] width 4 height 4
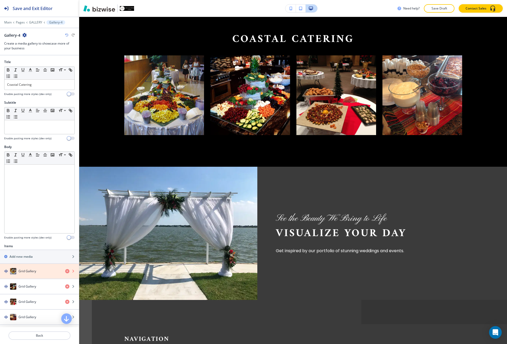
click at [65, 271] on icon "button" at bounding box center [67, 271] width 4 height 4
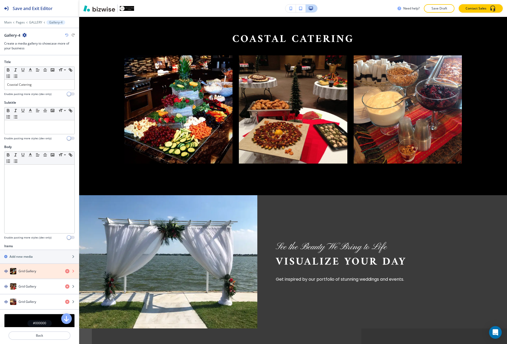
click at [65, 271] on icon "button" at bounding box center [67, 271] width 4 height 4
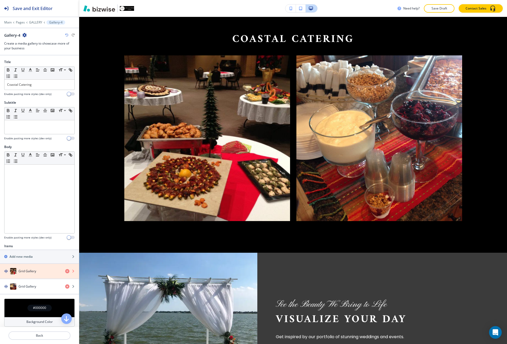
click at [65, 271] on icon "button" at bounding box center [67, 271] width 4 height 4
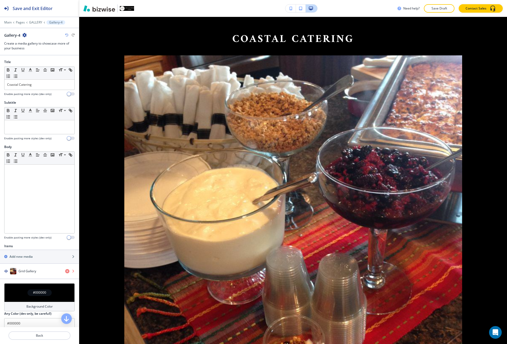
click at [65, 271] on icon "button" at bounding box center [67, 271] width 4 height 4
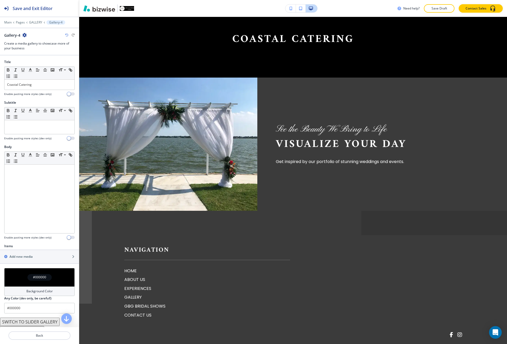
click at [57, 277] on div "#000000" at bounding box center [39, 277] width 71 height 18
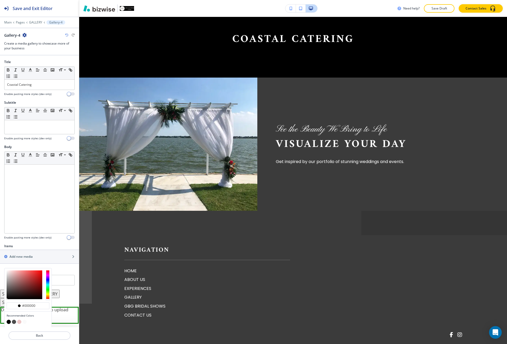
click at [15, 320] on button "button" at bounding box center [14, 322] width 4 height 4
type input "#4d4d4d"
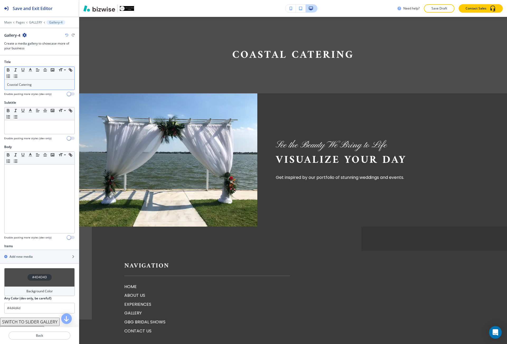
click at [30, 86] on p "Coastal Catering" at bounding box center [39, 84] width 65 height 5
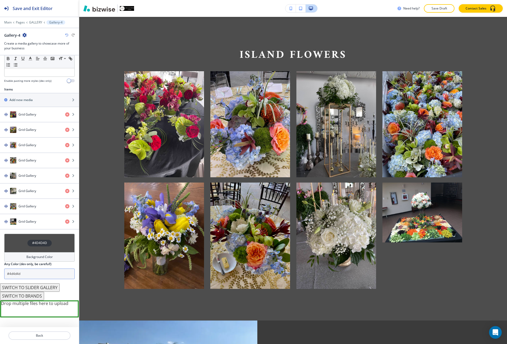
scroll to position [164, 0]
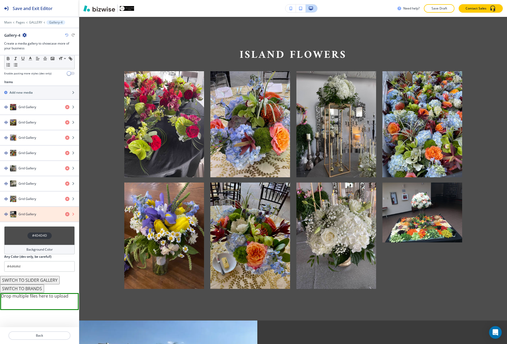
drag, startPoint x: 63, startPoint y: 215, endPoint x: 92, endPoint y: 174, distance: 50.1
click at [65, 215] on icon "button" at bounding box center [67, 214] width 4 height 4
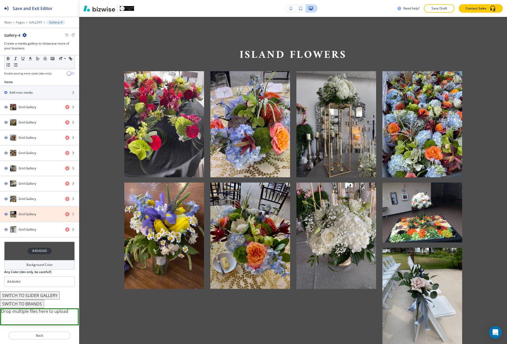
click at [65, 215] on icon "button" at bounding box center [67, 214] width 4 height 4
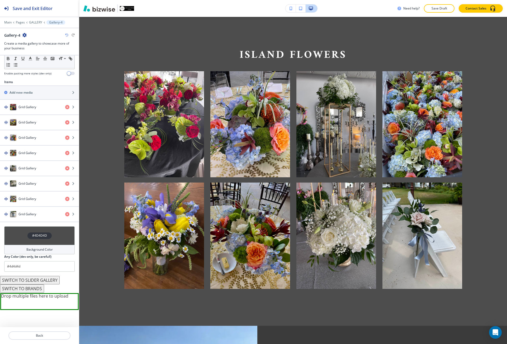
click at [25, 37] on icon "button" at bounding box center [24, 35] width 4 height 4
click at [29, 49] on button "Duplicate Section" at bounding box center [39, 53] width 34 height 9
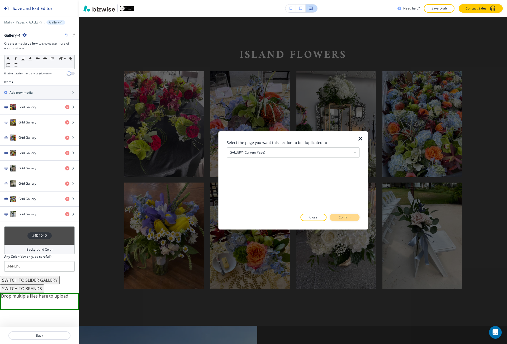
click at [352, 219] on button "Confirm" at bounding box center [345, 217] width 30 height 7
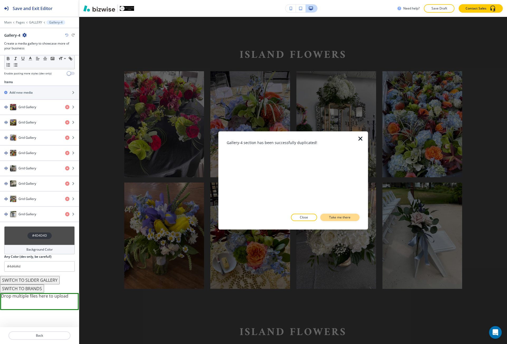
click at [353, 219] on button "Take me there" at bounding box center [339, 217] width 39 height 7
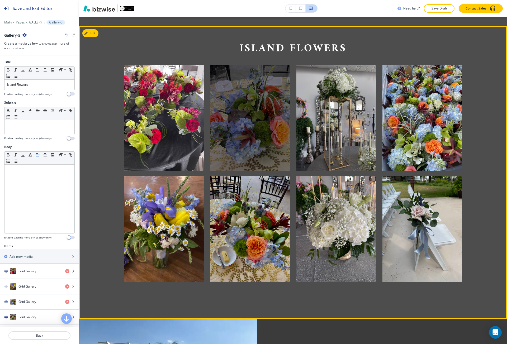
scroll to position [2324, 0]
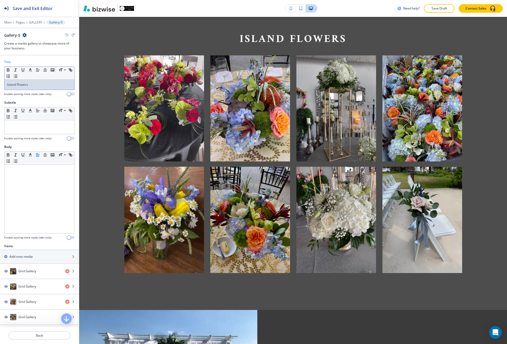
click at [38, 83] on p "Island Flowers" at bounding box center [39, 84] width 65 height 5
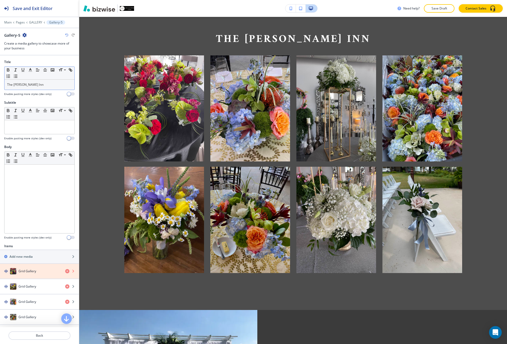
click at [65, 272] on icon "button" at bounding box center [67, 271] width 4 height 4
click at [65, 285] on icon "button" at bounding box center [67, 287] width 4 height 4
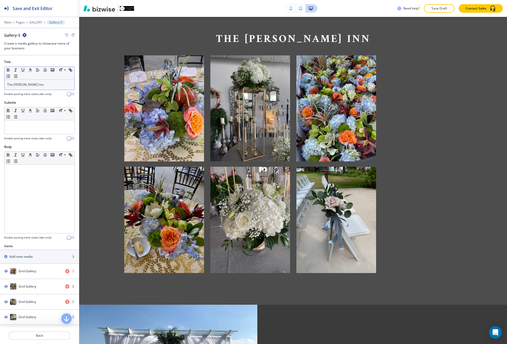
click at [65, 272] on icon "button" at bounding box center [67, 271] width 4 height 4
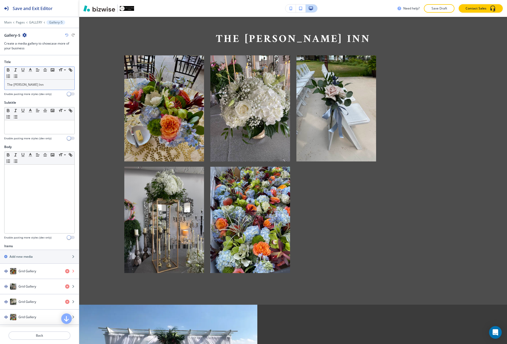
click at [65, 272] on icon "button" at bounding box center [67, 271] width 4 height 4
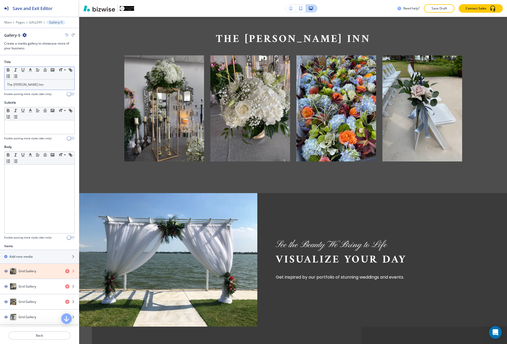
click at [65, 272] on icon "button" at bounding box center [67, 271] width 4 height 4
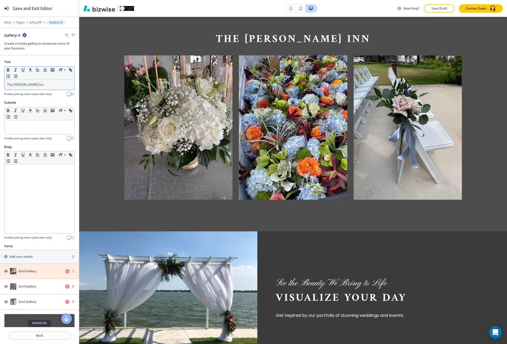
click at [65, 272] on icon "button" at bounding box center [67, 271] width 4 height 4
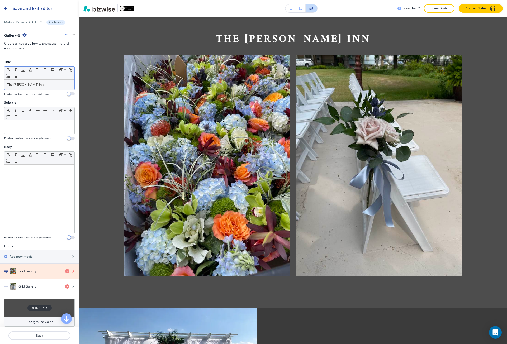
click at [65, 272] on icon "button" at bounding box center [67, 271] width 4 height 4
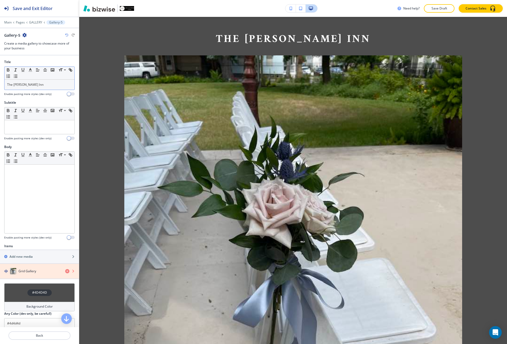
click at [65, 272] on icon "button" at bounding box center [67, 271] width 4 height 4
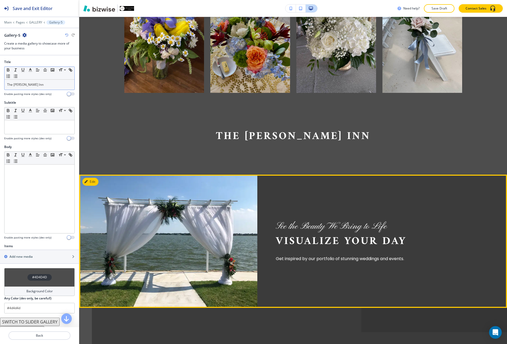
scroll to position [2139, 0]
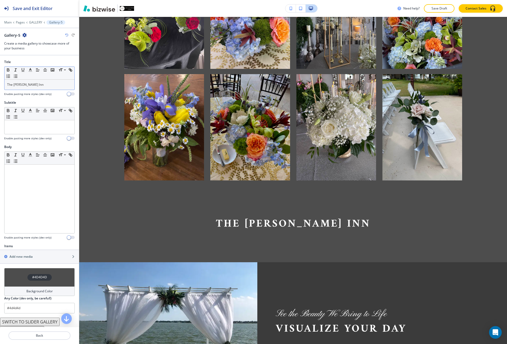
click at [53, 273] on div "#4D4D4D" at bounding box center [39, 277] width 71 height 18
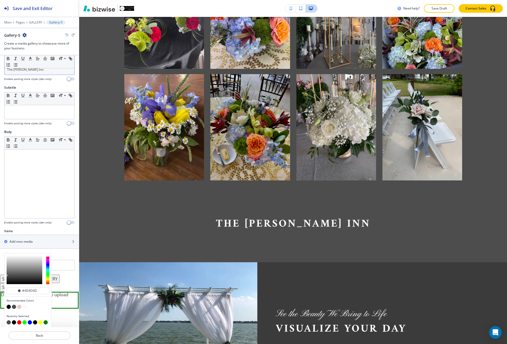
scroll to position [16, 0]
click at [8, 306] on button "button" at bounding box center [9, 306] width 4 height 4
type input "#000000"
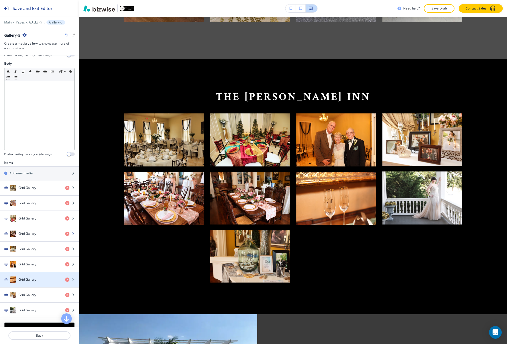
scroll to position [95, 0]
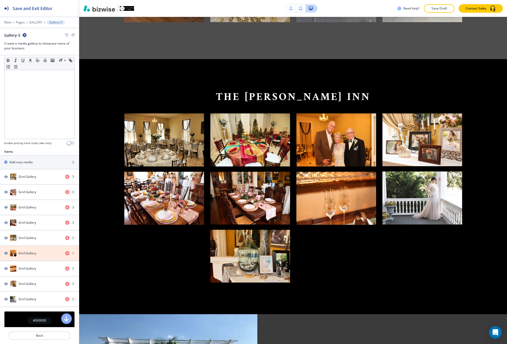
click at [65, 253] on icon "button" at bounding box center [67, 253] width 4 height 4
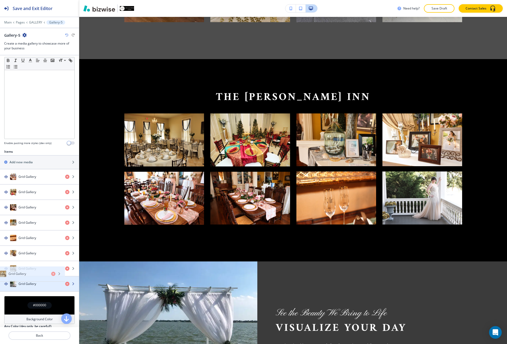
drag, startPoint x: 36, startPoint y: 181, endPoint x: 26, endPoint y: 278, distance: 97.7
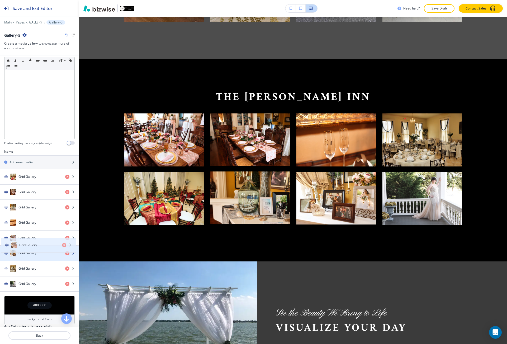
drag, startPoint x: 34, startPoint y: 179, endPoint x: 35, endPoint y: 247, distance: 68.4
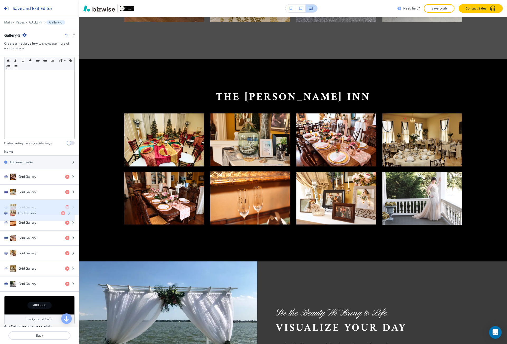
drag, startPoint x: 38, startPoint y: 178, endPoint x: 38, endPoint y: 214, distance: 36.5
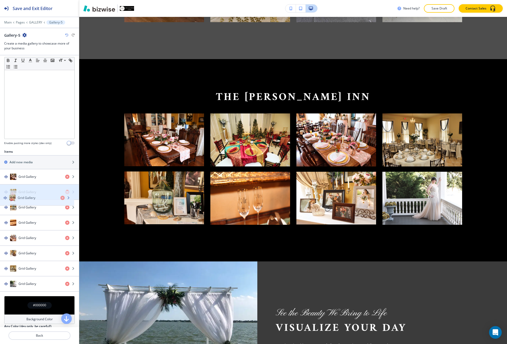
drag, startPoint x: 33, startPoint y: 205, endPoint x: 32, endPoint y: 196, distance: 9.5
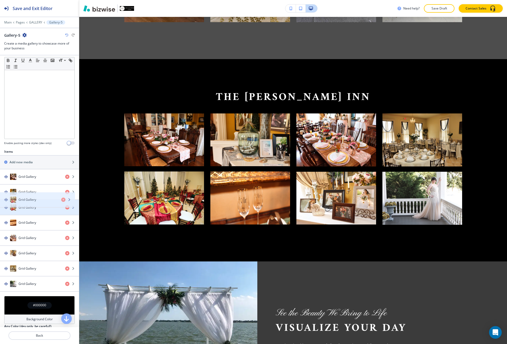
drag, startPoint x: 32, startPoint y: 196, endPoint x: 32, endPoint y: 206, distance: 10.3
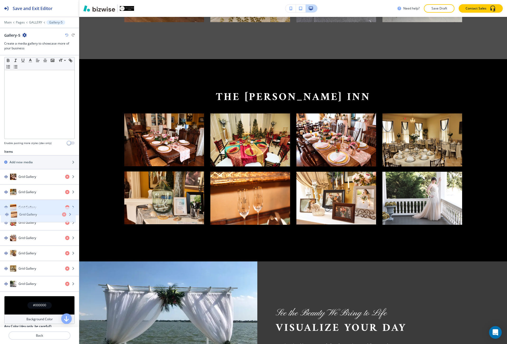
drag, startPoint x: 33, startPoint y: 219, endPoint x: 34, endPoint y: 209, distance: 10.1
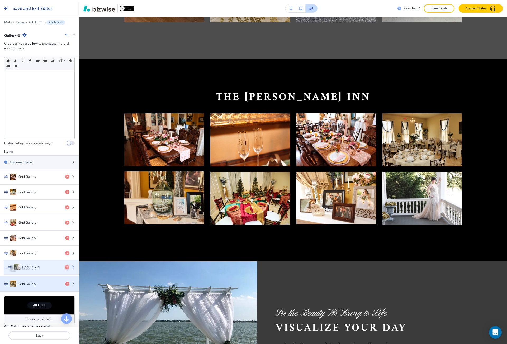
drag, startPoint x: 31, startPoint y: 283, endPoint x: 35, endPoint y: 265, distance: 18.9
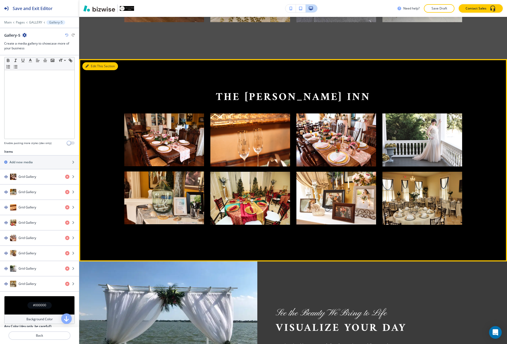
click at [94, 66] on button "Edit This Section" at bounding box center [100, 66] width 36 height 8
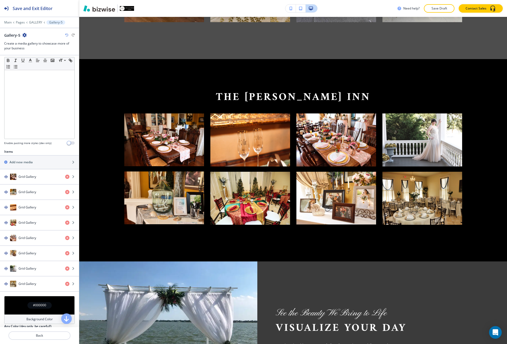
click at [23, 36] on icon "button" at bounding box center [24, 35] width 4 height 4
click at [33, 51] on button "Duplicate Section" at bounding box center [39, 53] width 34 height 9
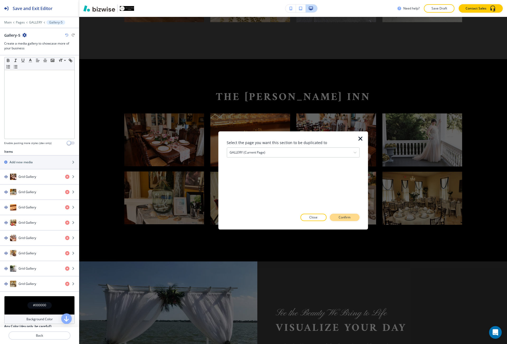
click at [347, 214] on button "Confirm" at bounding box center [345, 217] width 30 height 7
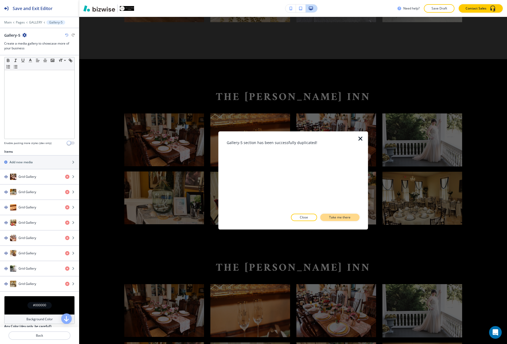
click at [343, 218] on p "Take me there" at bounding box center [339, 217] width 21 height 5
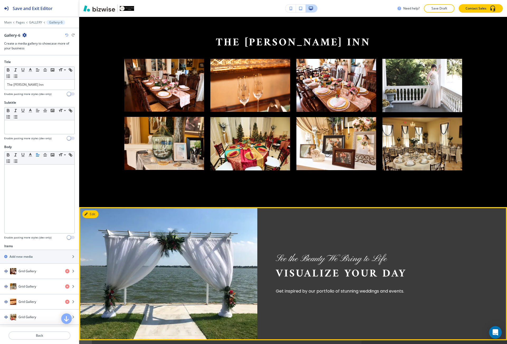
scroll to position [2526, 0]
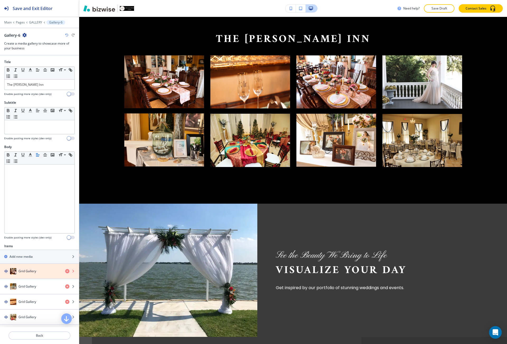
click at [65, 272] on icon "button" at bounding box center [67, 271] width 4 height 4
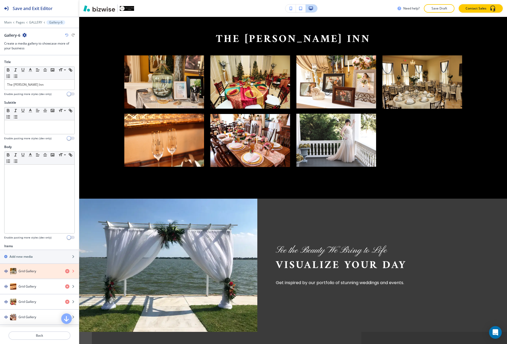
click at [65, 272] on icon "button" at bounding box center [67, 271] width 4 height 4
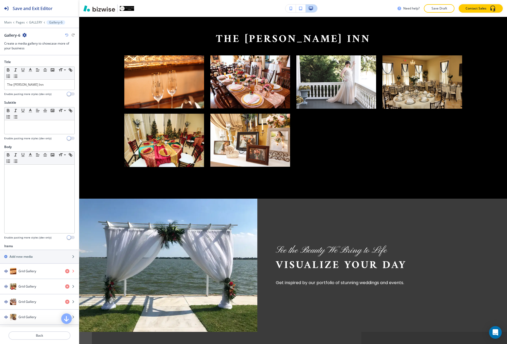
click at [65, 272] on icon "button" at bounding box center [67, 271] width 4 height 4
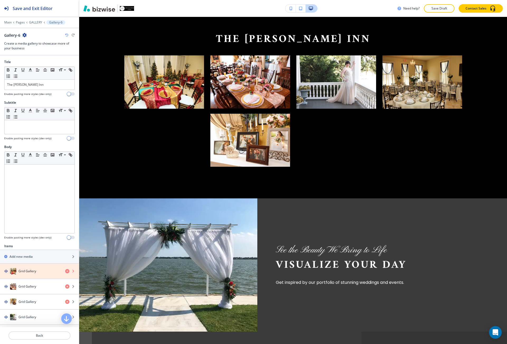
click at [65, 272] on icon "button" at bounding box center [67, 271] width 4 height 4
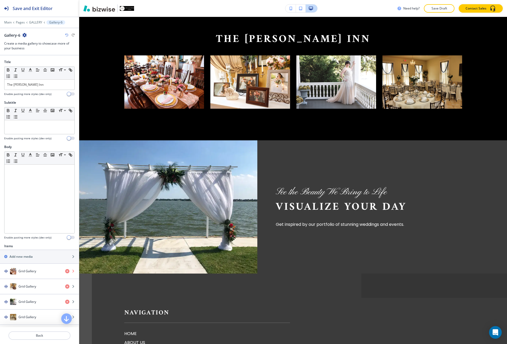
click at [65, 272] on icon "button" at bounding box center [67, 271] width 4 height 4
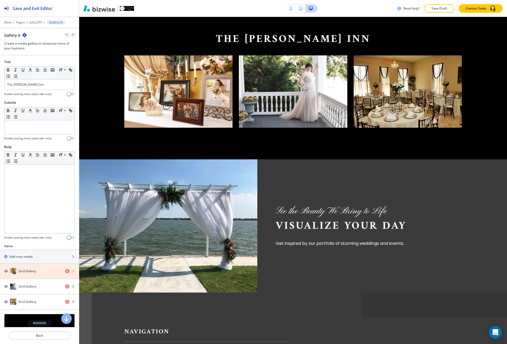
click at [65, 272] on icon "button" at bounding box center [67, 271] width 4 height 4
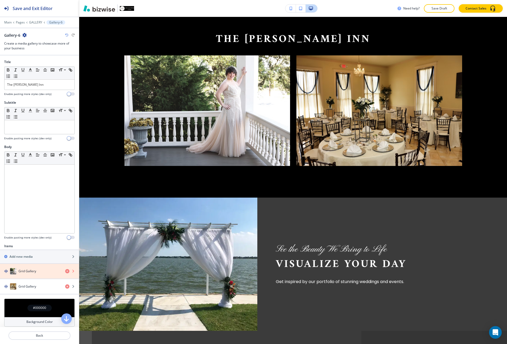
click at [65, 272] on icon "button" at bounding box center [67, 271] width 4 height 4
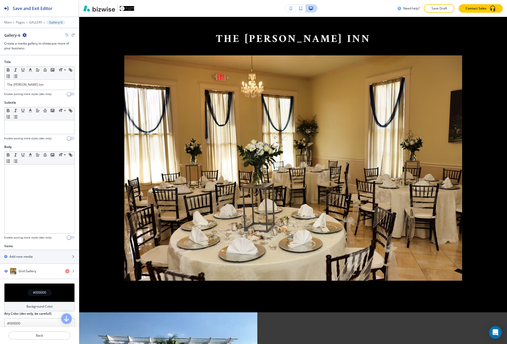
click at [65, 272] on icon "button" at bounding box center [67, 271] width 4 height 4
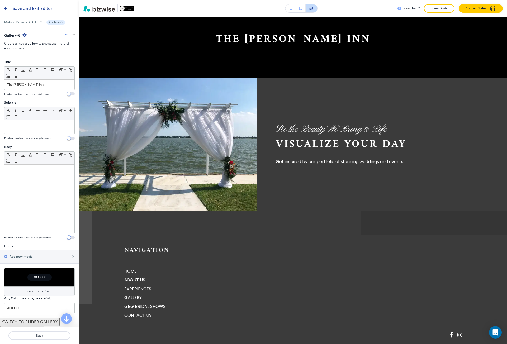
click at [59, 279] on div "#000000" at bounding box center [39, 277] width 71 height 18
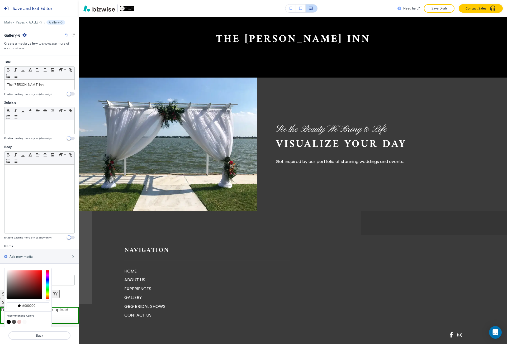
click at [15, 323] on button "button" at bounding box center [14, 322] width 4 height 4
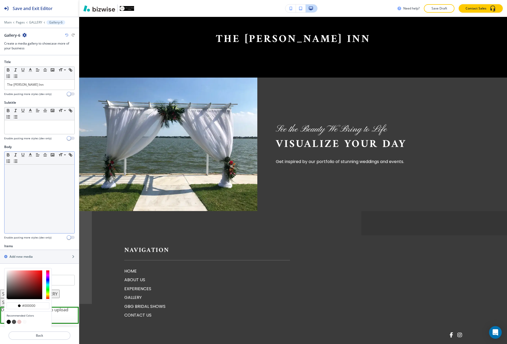
type input "#4d4d4d"
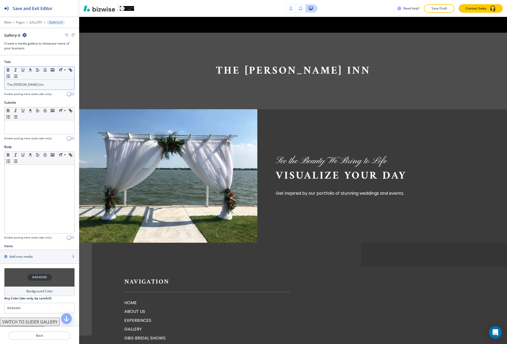
click at [46, 83] on p "The [PERSON_NAME] Inn" at bounding box center [39, 84] width 65 height 5
click at [45, 83] on p "The [PERSON_NAME] Inn" at bounding box center [39, 84] width 65 height 5
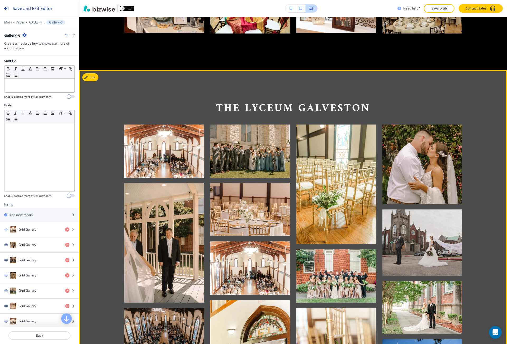
scroll to position [2474, 0]
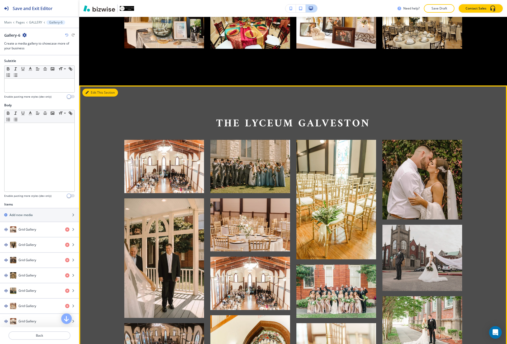
click at [83, 93] on button "Edit This Section" at bounding box center [100, 93] width 36 height 8
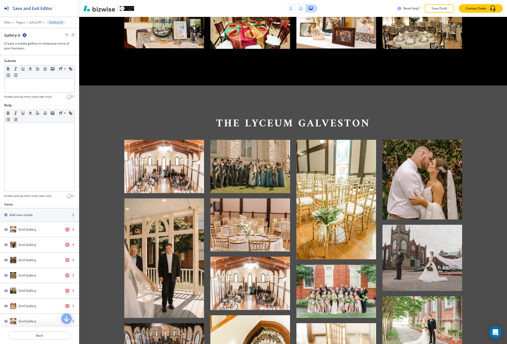
click at [24, 34] on icon "button" at bounding box center [24, 35] width 4 height 4
click at [35, 54] on p "Duplicate Section" at bounding box center [39, 53] width 27 height 5
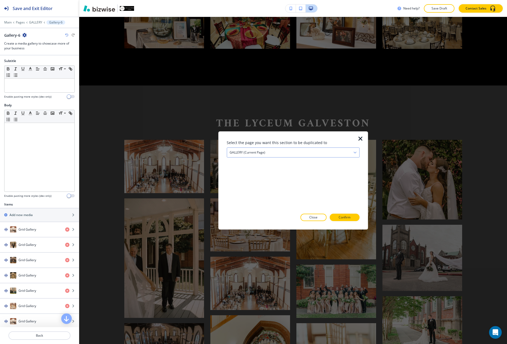
click at [279, 153] on div "GALLERY (current page)" at bounding box center [293, 153] width 132 height 10
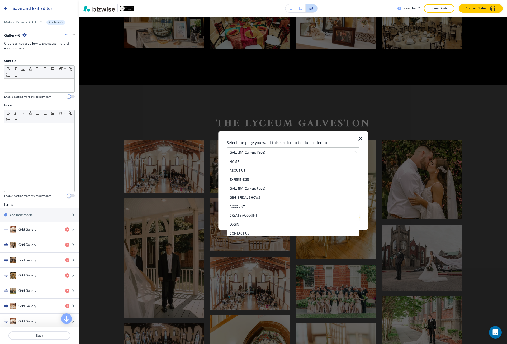
click at [365, 211] on div at bounding box center [364, 181] width 8 height 98
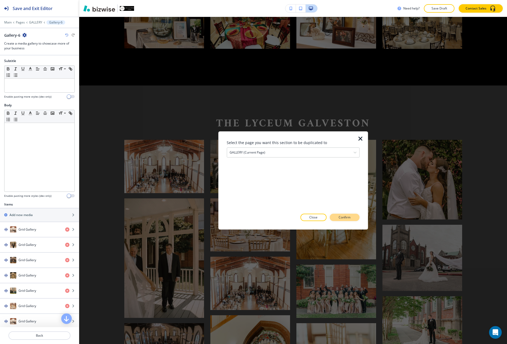
click at [351, 220] on button "Confirm" at bounding box center [345, 217] width 30 height 7
click at [348, 217] on p "Take me there" at bounding box center [339, 217] width 21 height 5
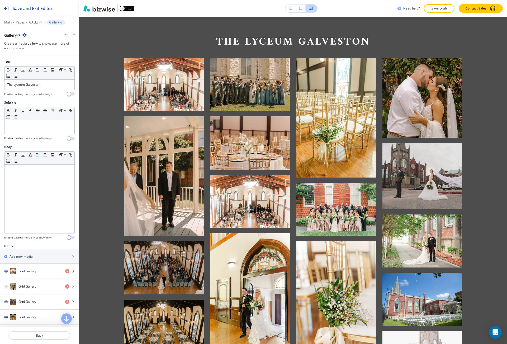
scroll to position [2939, 0]
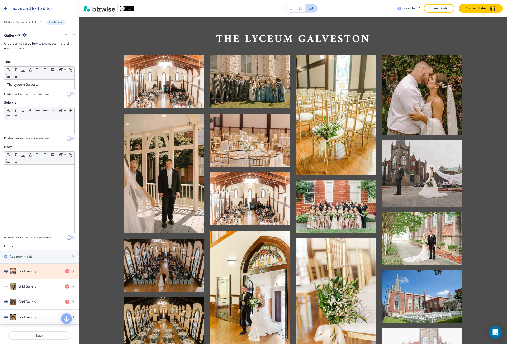
click at [65, 271] on icon "button" at bounding box center [67, 271] width 4 height 4
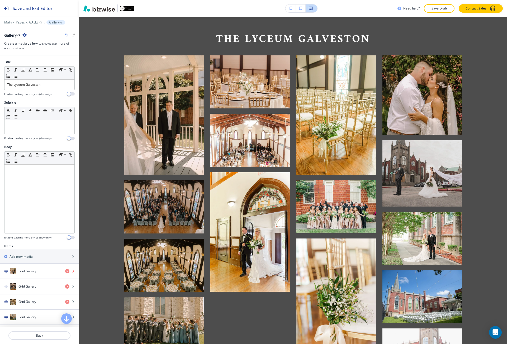
click at [65, 271] on icon "button" at bounding box center [67, 271] width 4 height 4
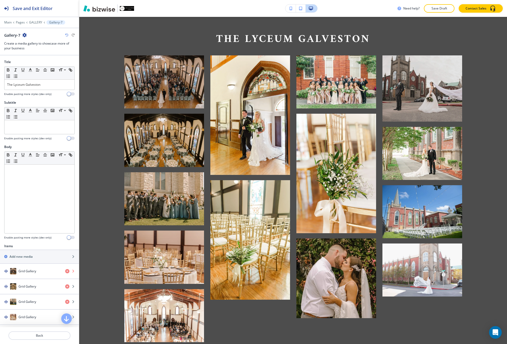
click at [65, 271] on icon "button" at bounding box center [67, 271] width 4 height 4
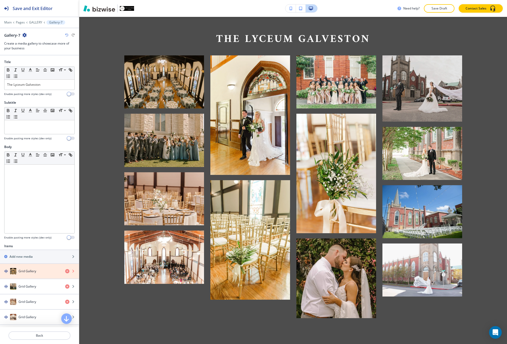
click at [65, 271] on icon "button" at bounding box center [67, 271] width 4 height 4
click at [65, 285] on icon "button" at bounding box center [67, 287] width 4 height 4
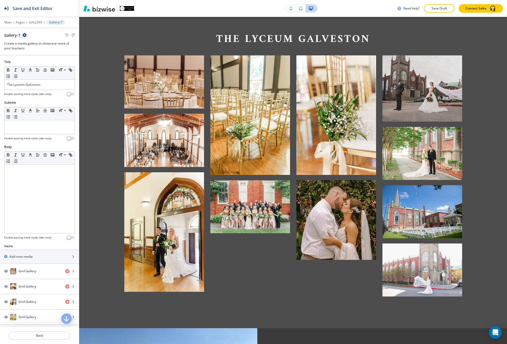
click at [65, 271] on icon "button" at bounding box center [67, 271] width 4 height 4
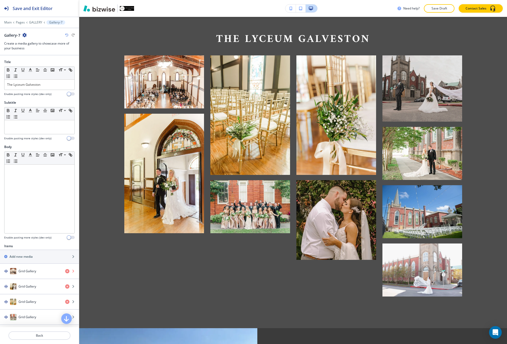
click at [65, 271] on icon "button" at bounding box center [67, 271] width 4 height 4
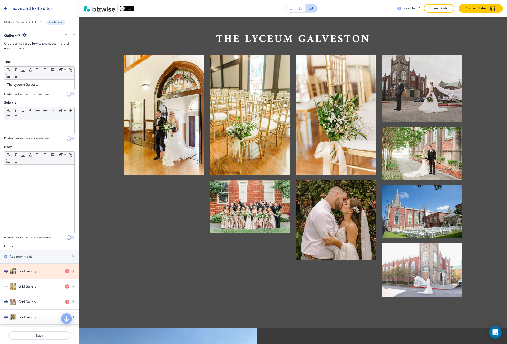
click at [65, 271] on icon "button" at bounding box center [67, 271] width 4 height 4
click at [65, 285] on icon "button" at bounding box center [67, 287] width 4 height 4
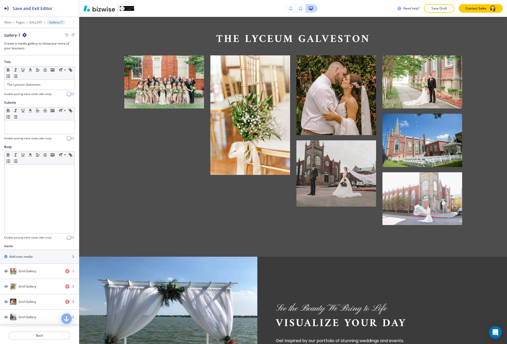
click at [65, 271] on icon "button" at bounding box center [67, 271] width 4 height 4
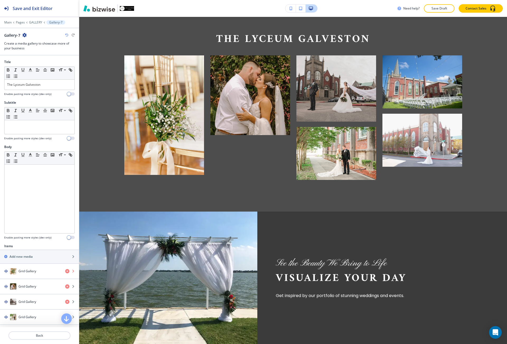
click at [65, 271] on icon "button" at bounding box center [67, 271] width 4 height 4
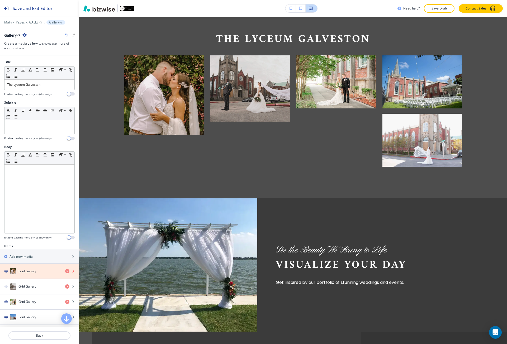
click at [65, 271] on icon "button" at bounding box center [67, 271] width 4 height 4
click at [65, 285] on icon "button" at bounding box center [67, 287] width 4 height 4
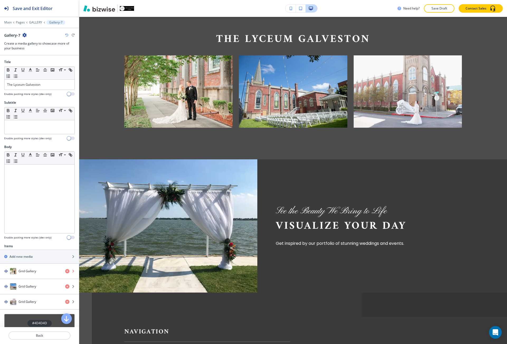
click at [65, 271] on icon "button" at bounding box center [67, 271] width 4 height 4
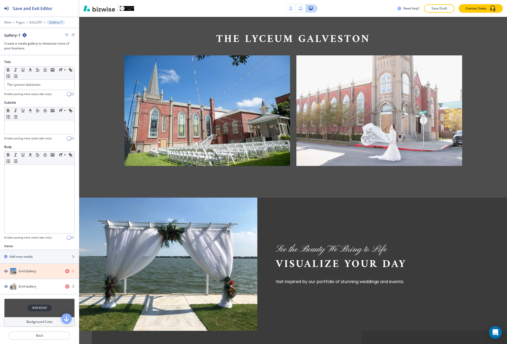
click at [65, 271] on icon "button" at bounding box center [67, 271] width 4 height 4
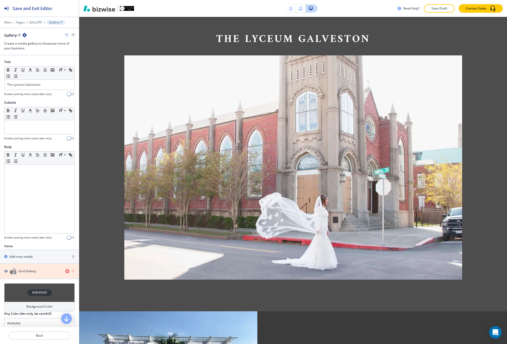
click at [65, 271] on icon "button" at bounding box center [67, 271] width 4 height 4
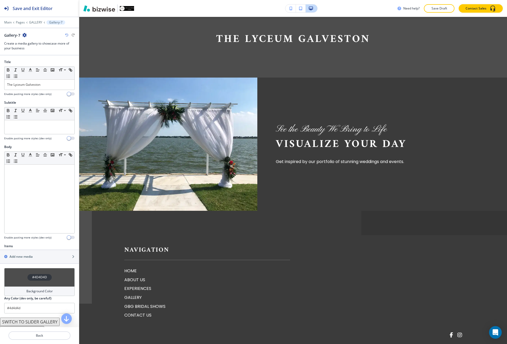
click at [28, 281] on div "#4D4D4D" at bounding box center [39, 277] width 71 height 18
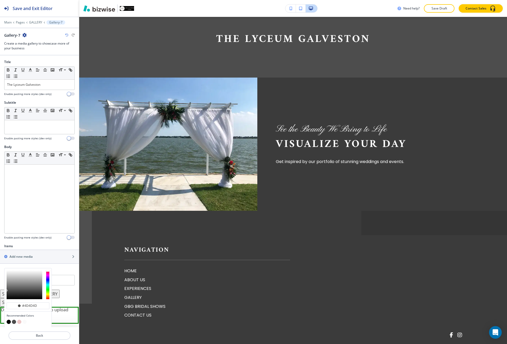
click at [8, 322] on button "button" at bounding box center [9, 322] width 4 height 4
type input "#000000"
